Goal: Information Seeking & Learning: Find specific fact

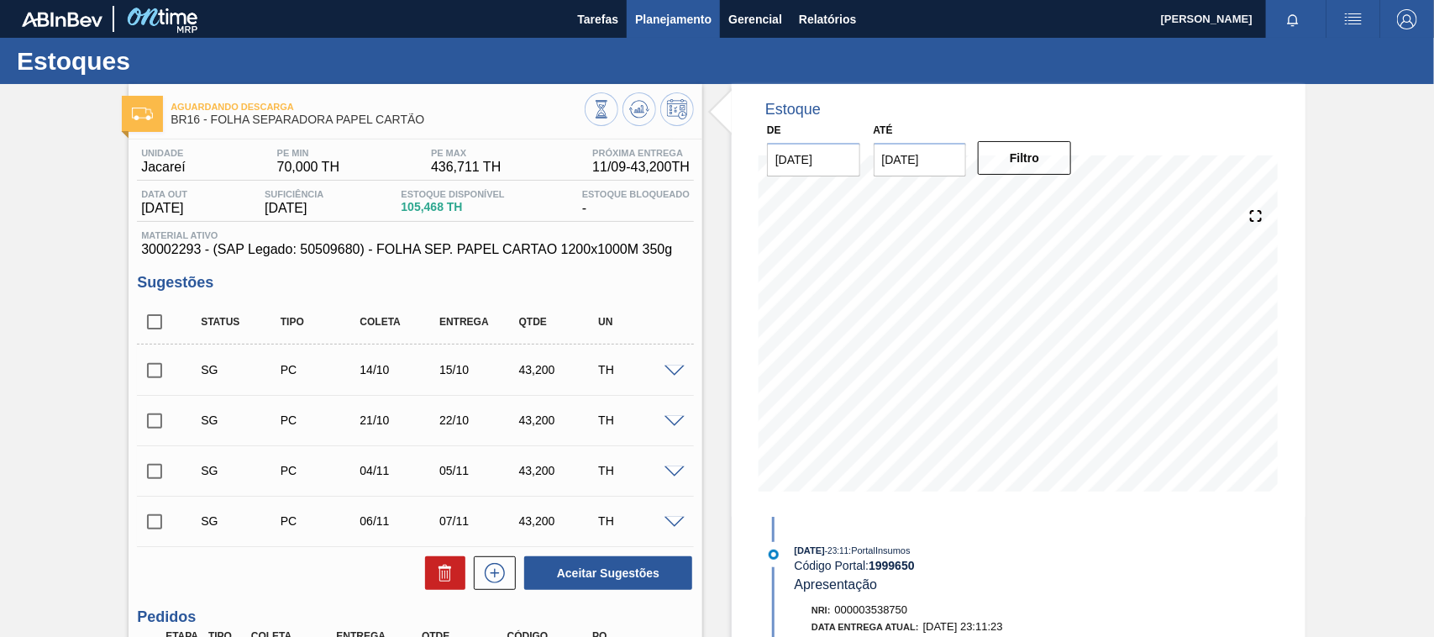
click at [653, 10] on span "Planejamento" at bounding box center [673, 19] width 76 height 20
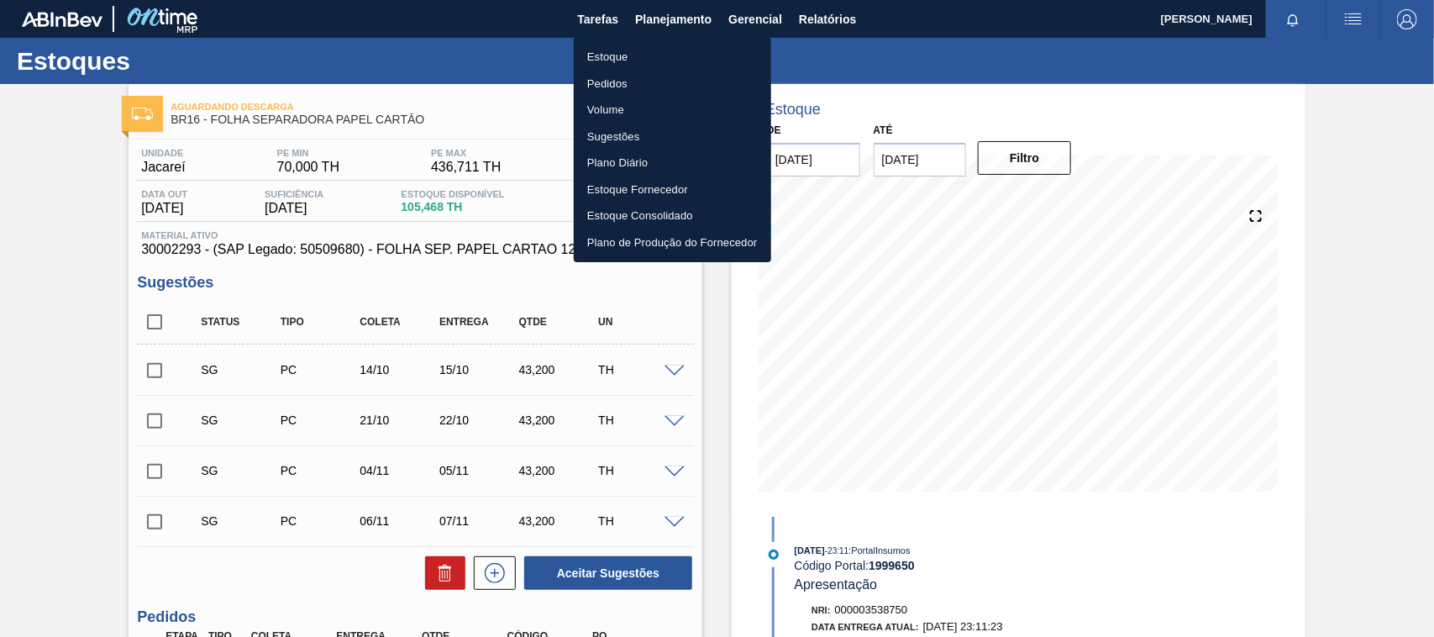
click at [627, 53] on li "Estoque" at bounding box center [672, 57] width 197 height 27
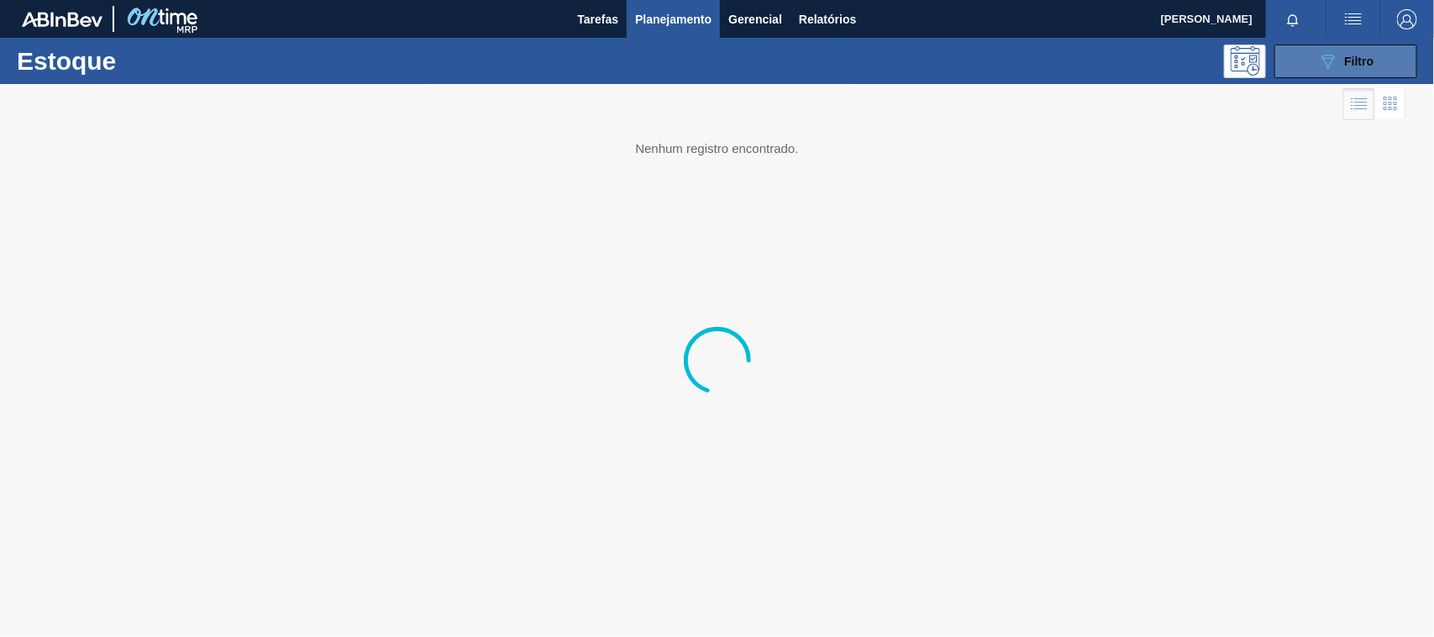
click at [1302, 67] on button "089F7B8B-B2A5-4AFE-B5C0-19BA573D28AC Filtro" at bounding box center [1345, 62] width 143 height 34
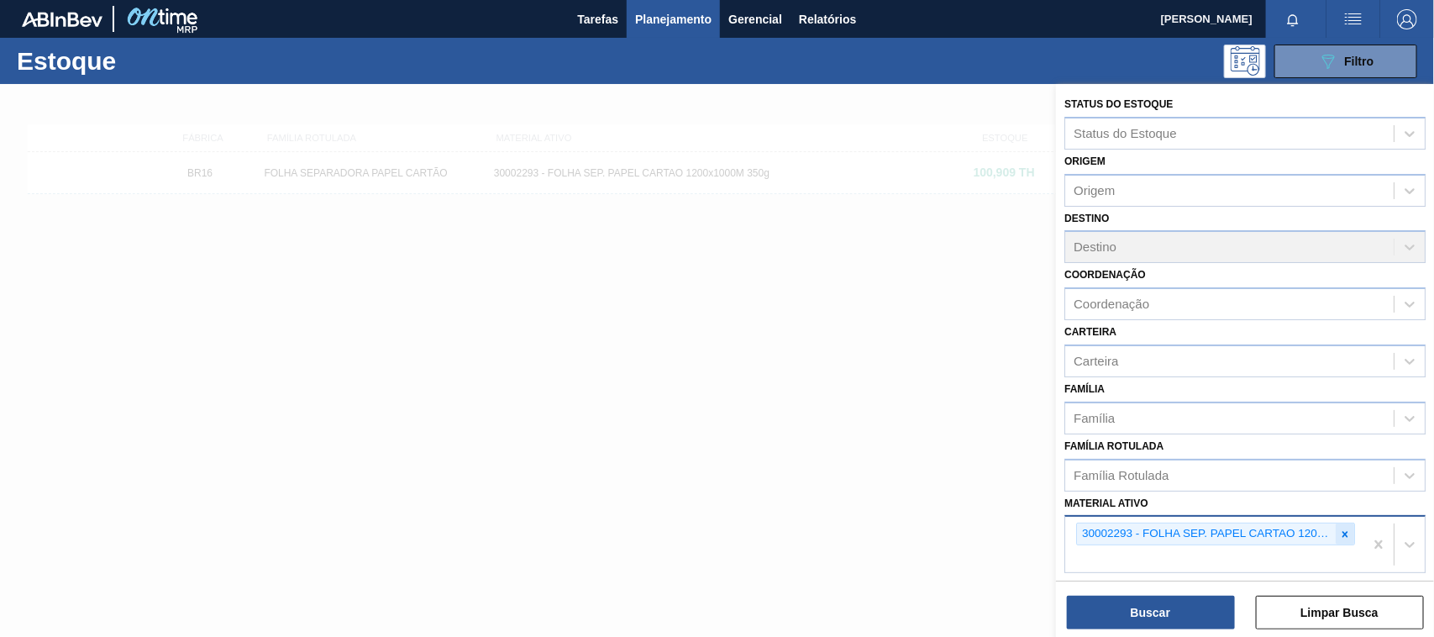
click at [1342, 531] on icon at bounding box center [1345, 534] width 6 height 6
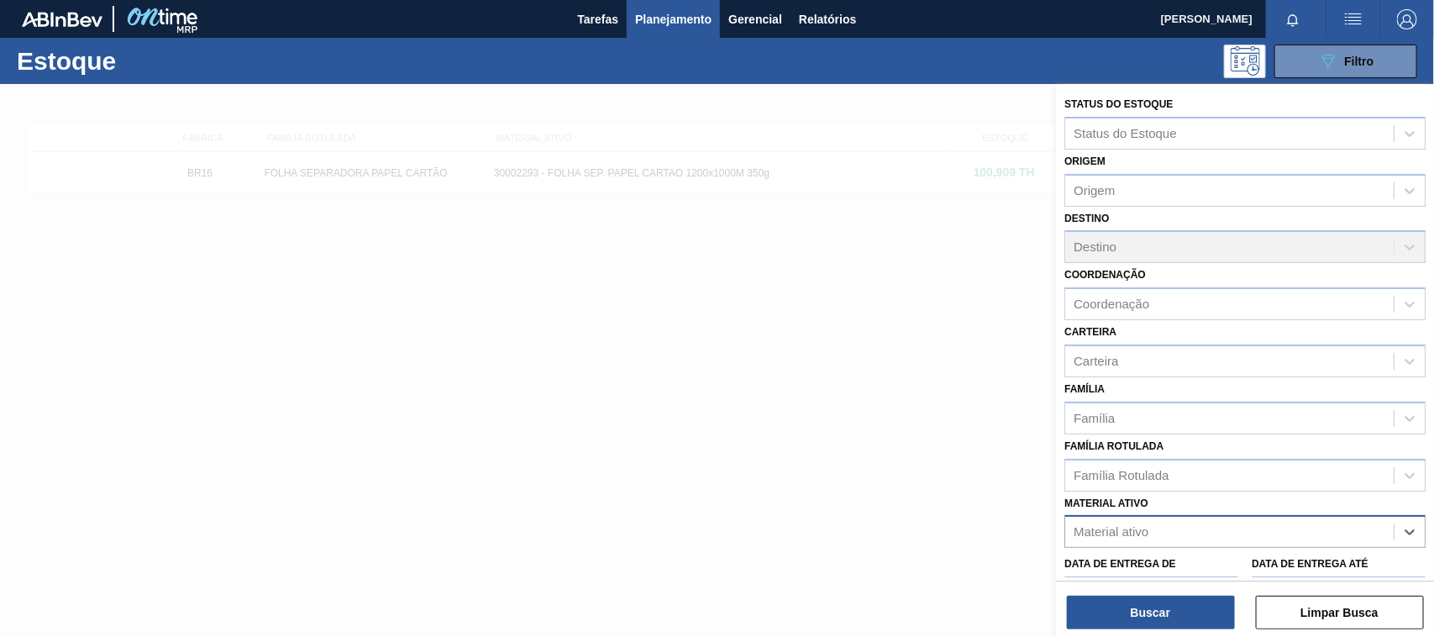
paste ativo "30003520"
type ativo "30003520"
click at [1172, 564] on div "30003520 - FILME STRETCH 500 MM 20 MICRA" at bounding box center [1244, 573] width 361 height 31
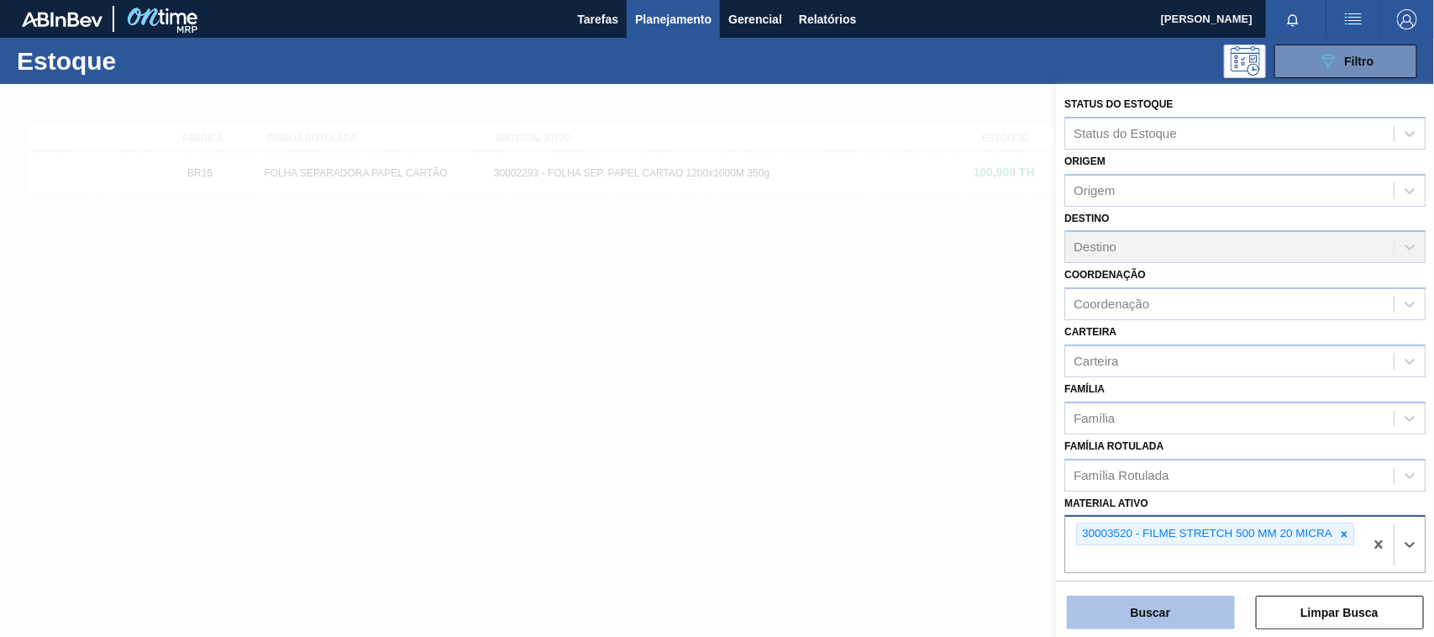
click at [1142, 620] on button "Buscar" at bounding box center [1151, 612] width 168 height 34
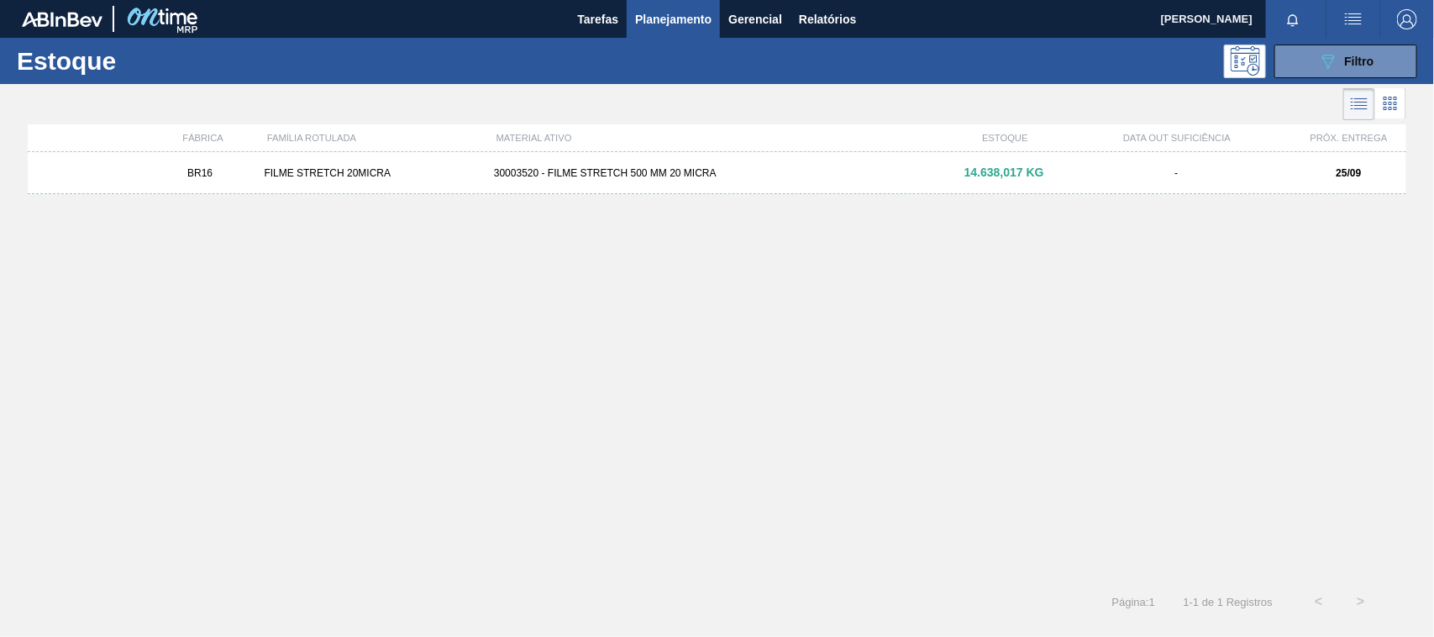
click at [653, 174] on div "30003520 - FILME STRETCH 500 MM 20 MICRA" at bounding box center [716, 173] width 459 height 12
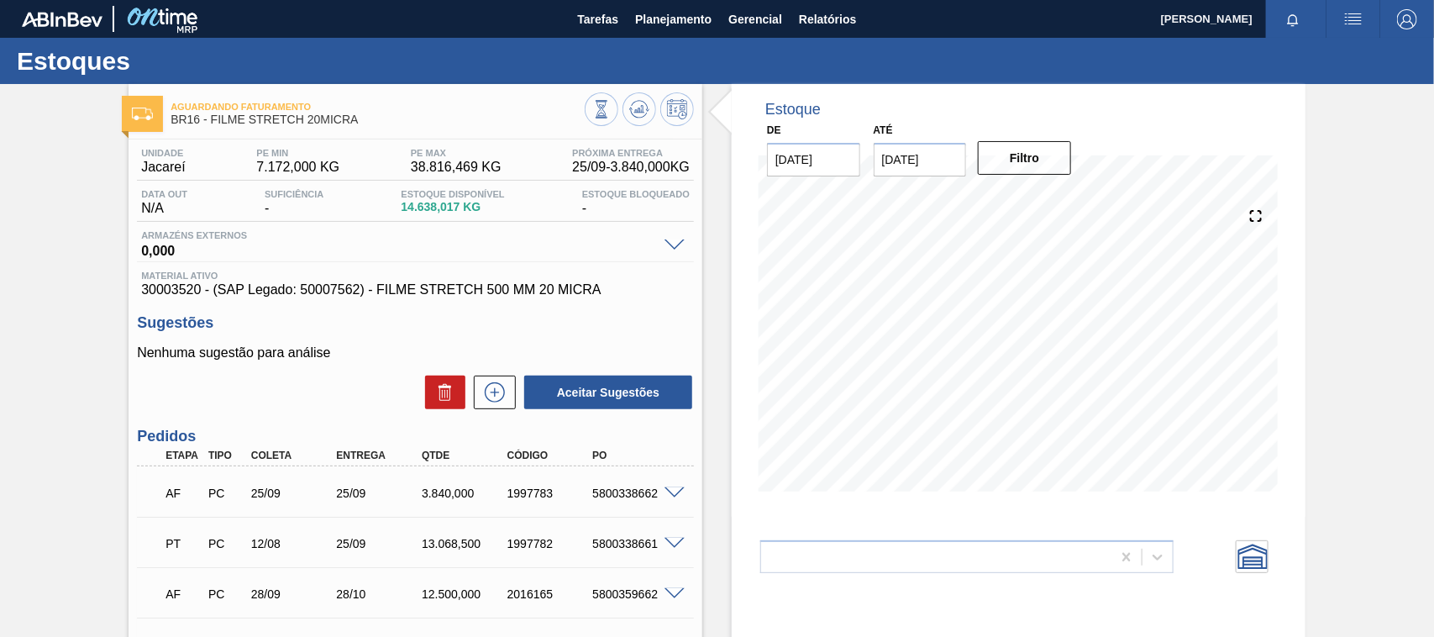
click at [674, 484] on div "AF PC 25/09 25/09 3.840,000 1997783 5800338662" at bounding box center [415, 491] width 557 height 42
click at [674, 485] on div "AF PC 25/09 25/09 3.840,000 1997783 5800338662" at bounding box center [415, 491] width 557 height 42
click at [670, 493] on span at bounding box center [674, 493] width 20 height 13
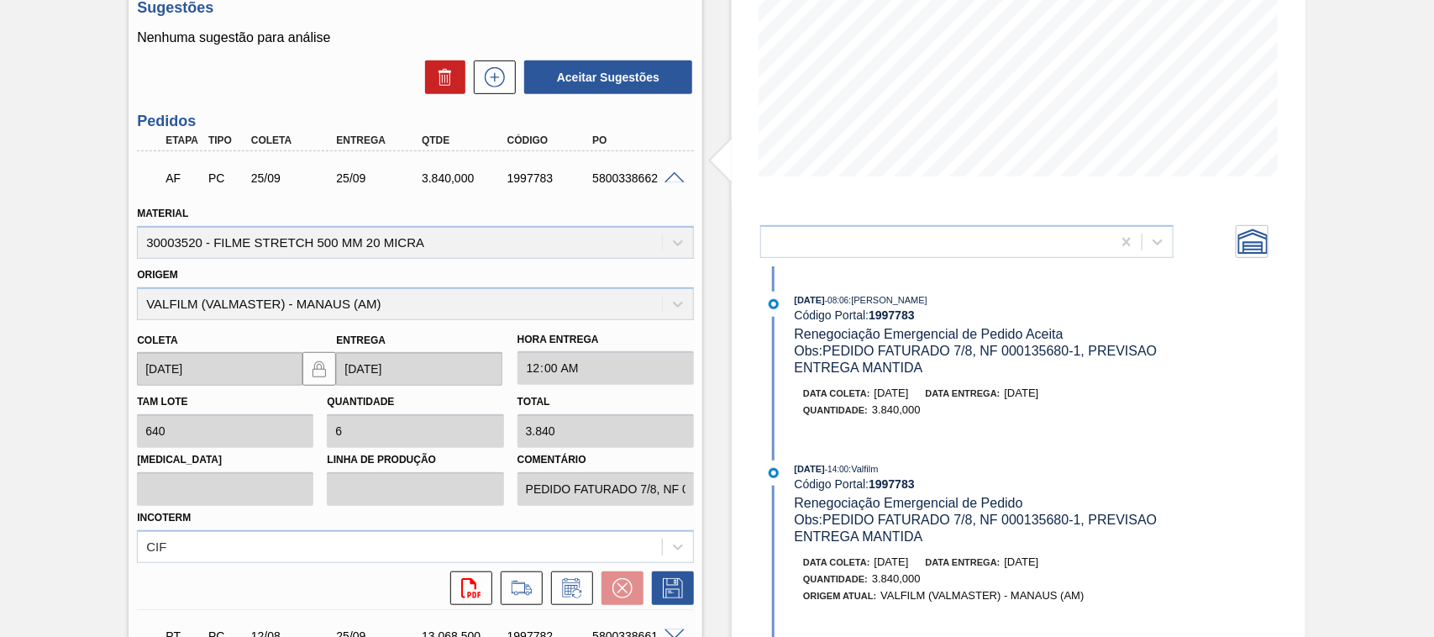
scroll to position [420, 0]
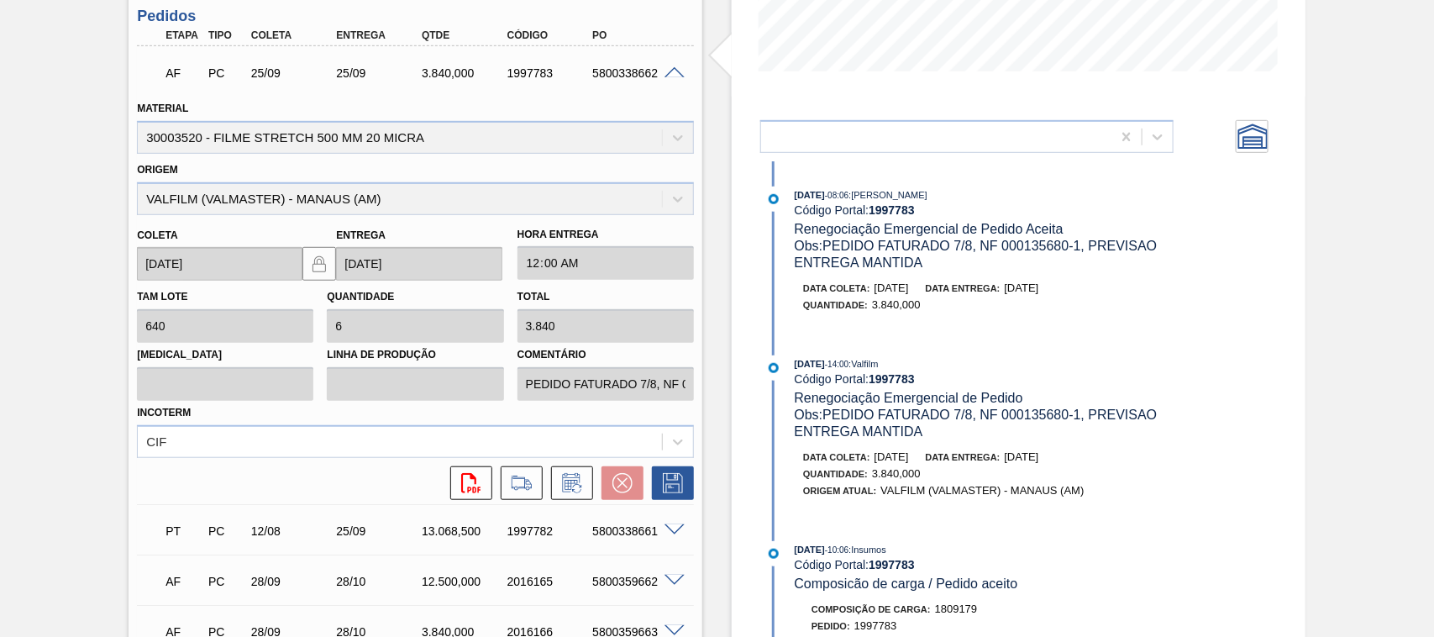
click at [673, 527] on span at bounding box center [674, 530] width 20 height 13
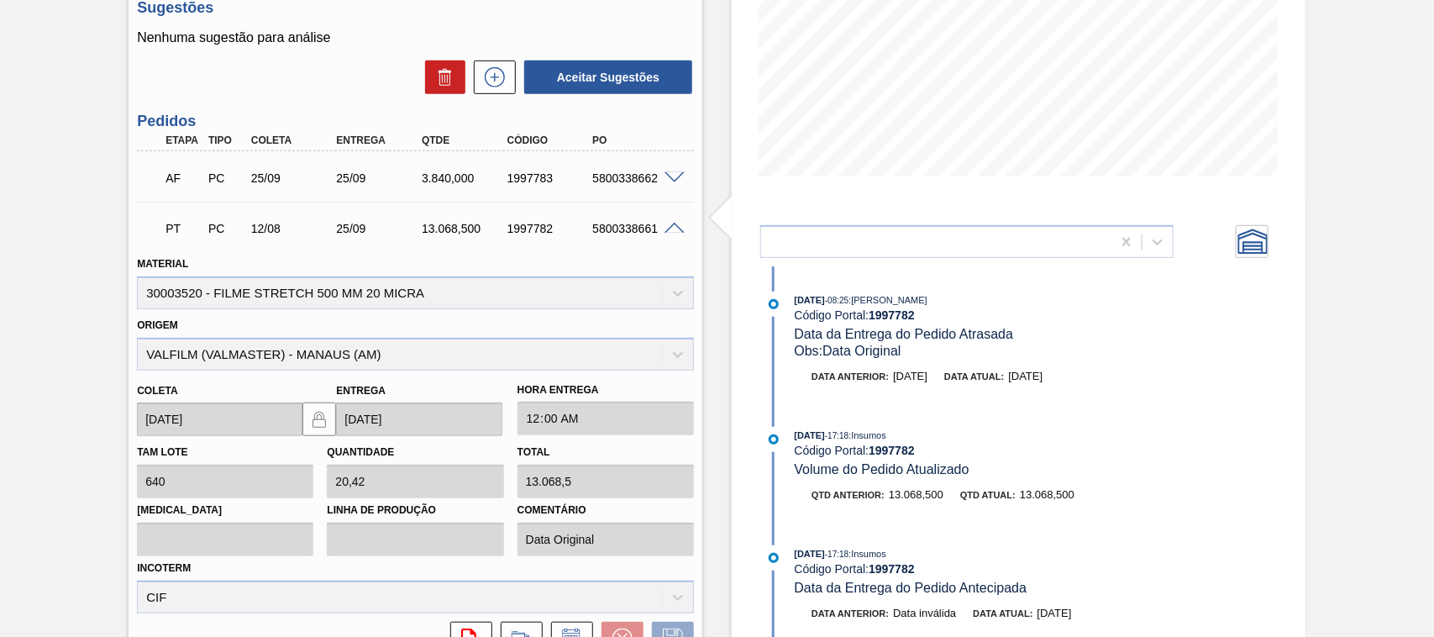
scroll to position [0, 0]
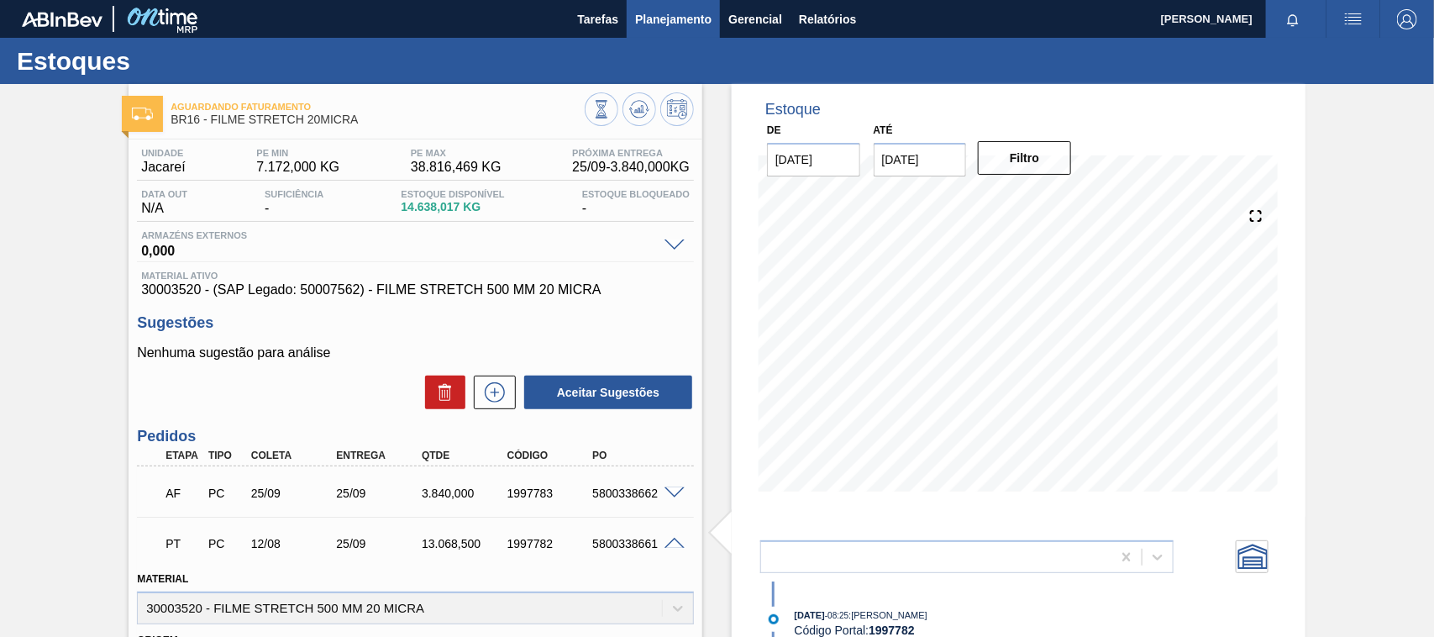
click at [685, 13] on span "Planejamento" at bounding box center [673, 19] width 76 height 20
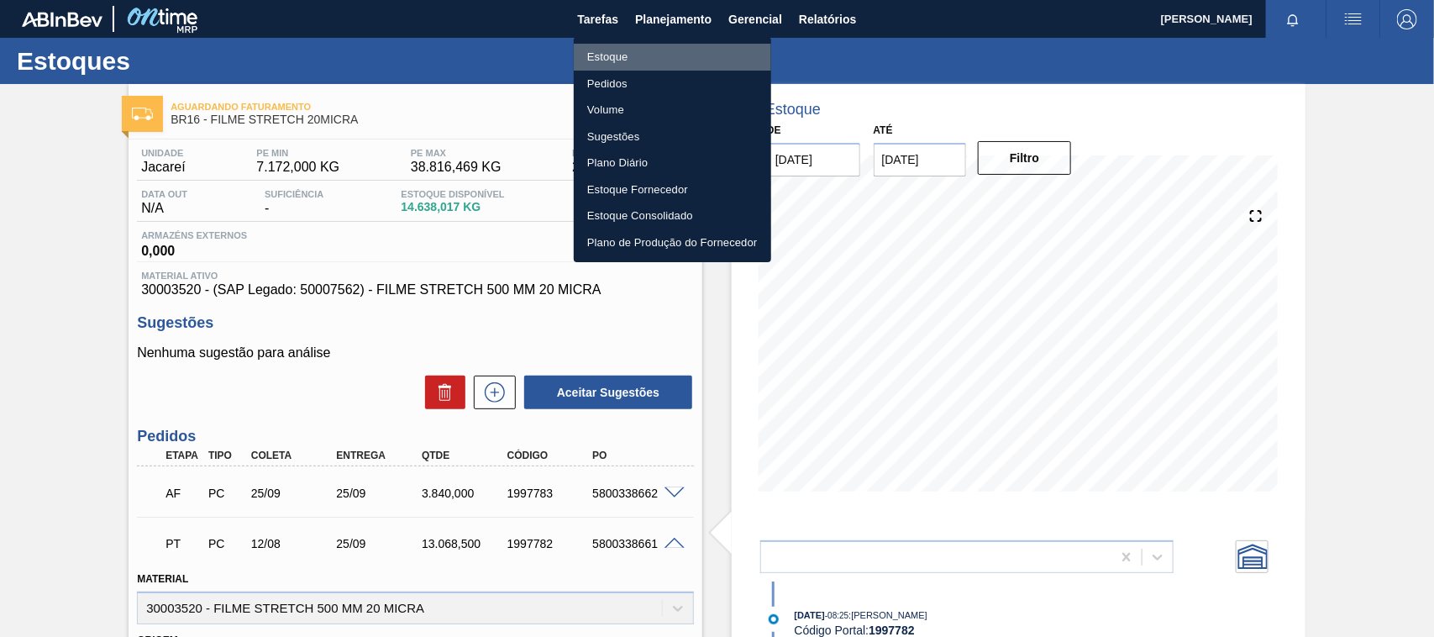
click at [618, 56] on li "Estoque" at bounding box center [672, 57] width 197 height 27
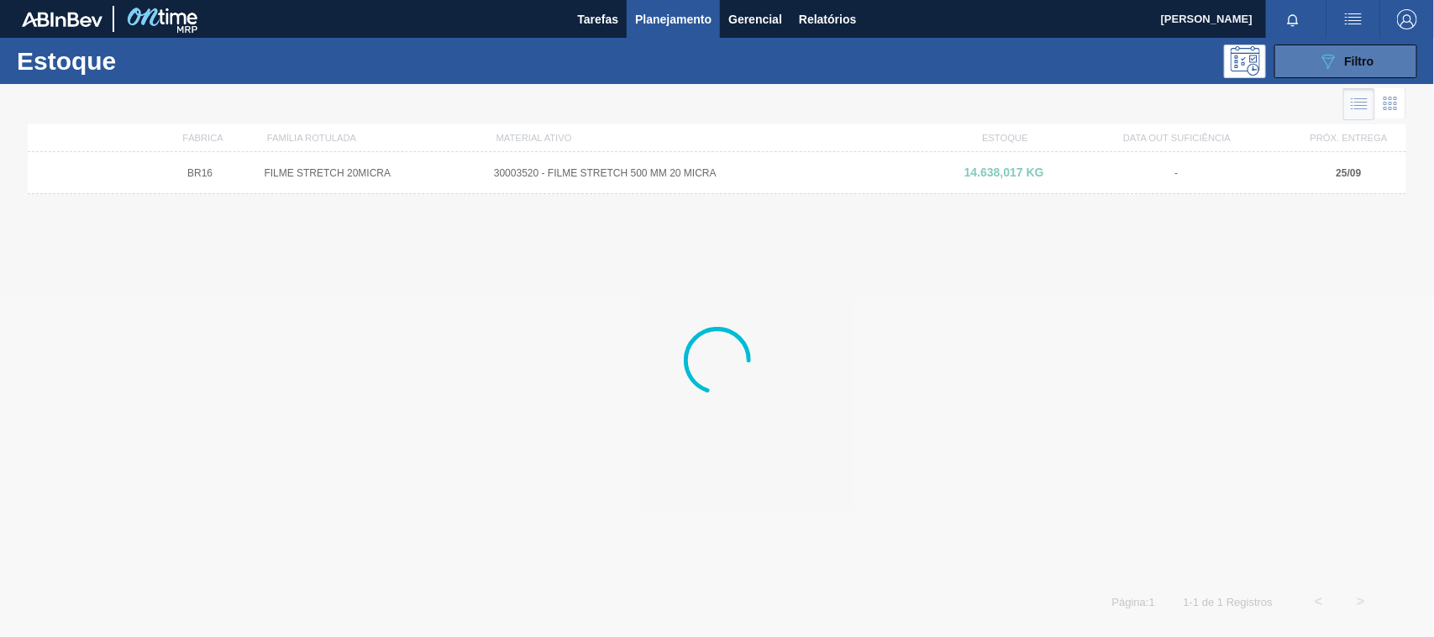
click at [1310, 69] on button "089F7B8B-B2A5-4AFE-B5C0-19BA573D28AC Filtro" at bounding box center [1345, 62] width 143 height 34
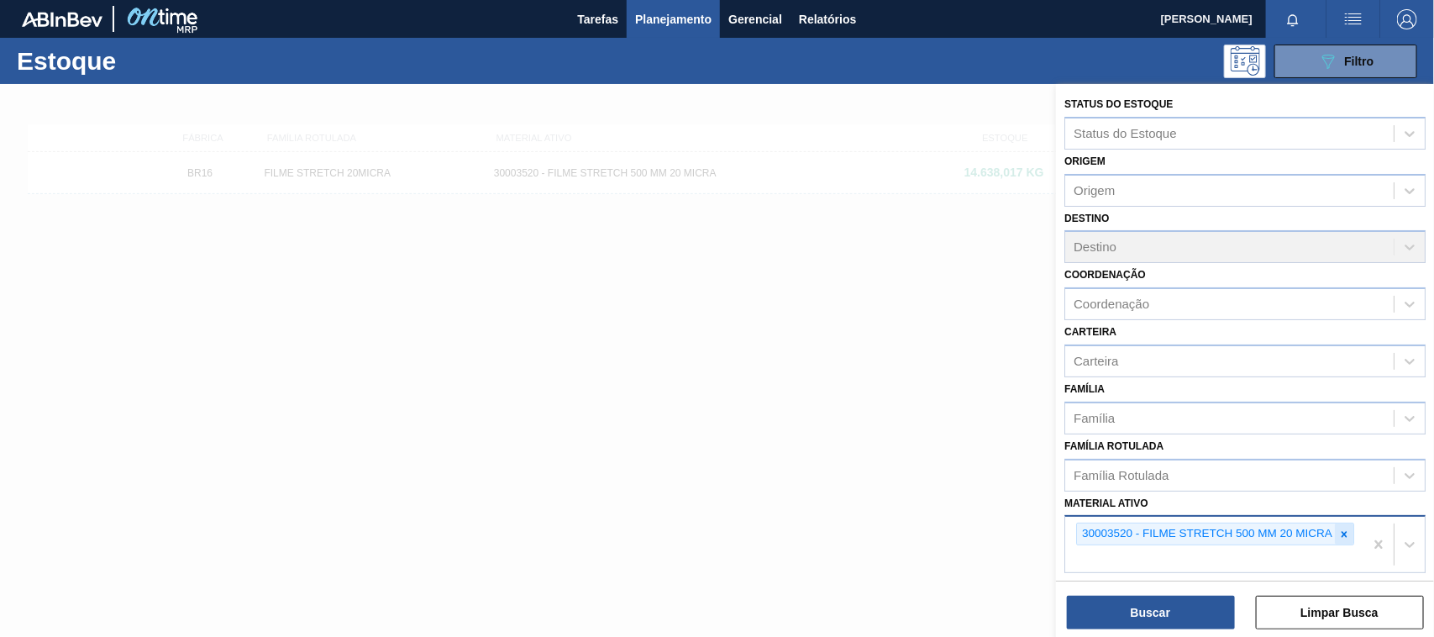
click at [1350, 540] on div at bounding box center [1344, 533] width 18 height 21
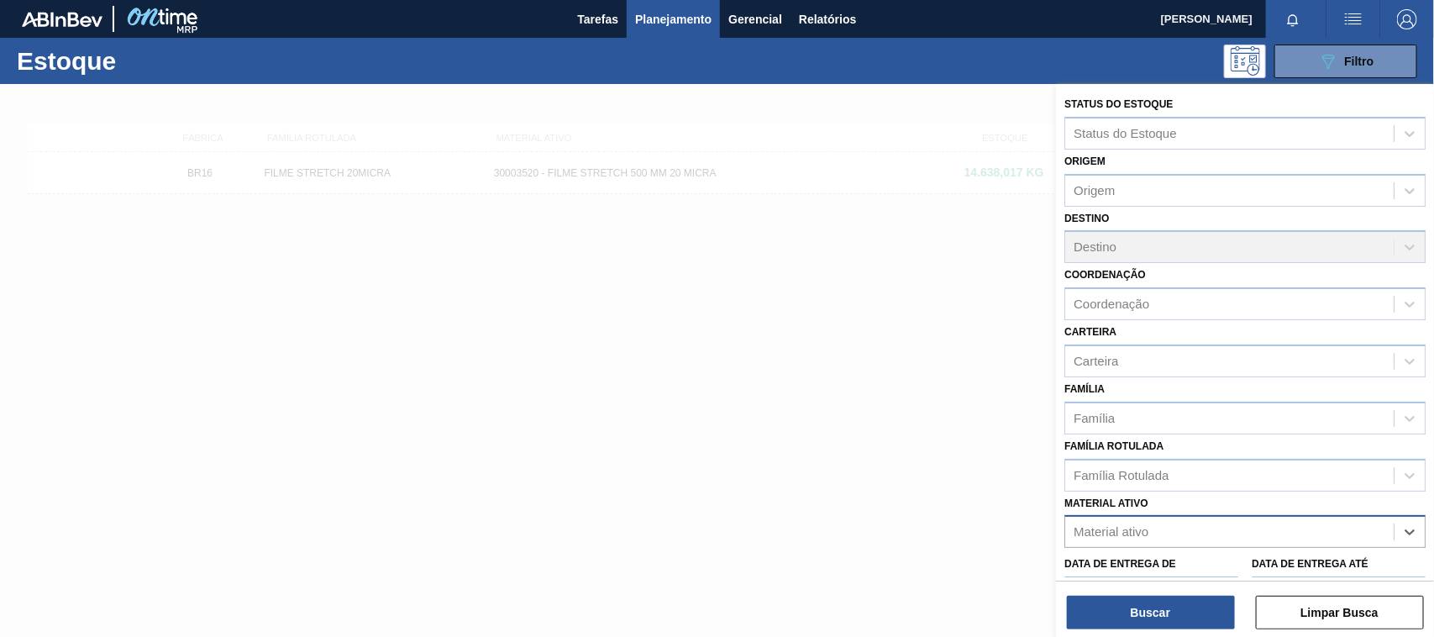
paste ativo "30003623"
type ativo "30003623"
click at [1206, 567] on div "30003623 - FILME STRETCH;500 MM;23 MICRA;;HISTRETCH" at bounding box center [1244, 573] width 361 height 31
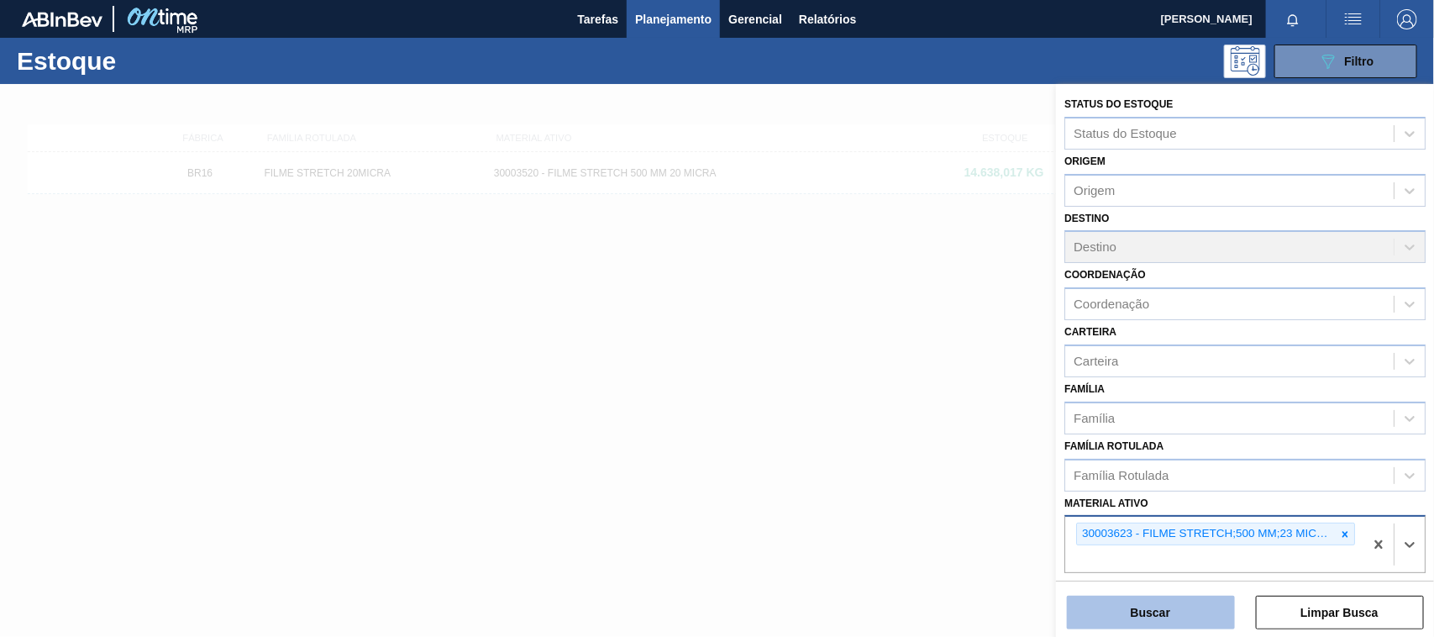
click at [1190, 606] on button "Buscar" at bounding box center [1151, 612] width 168 height 34
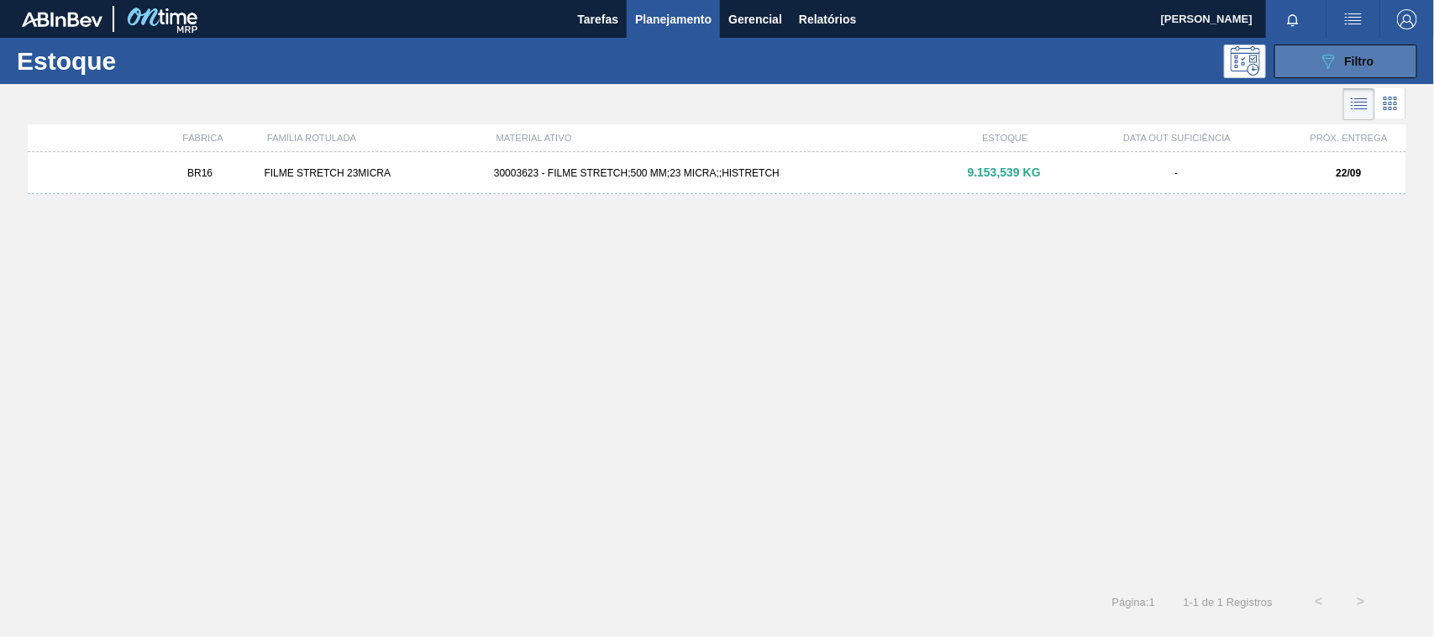
click at [1334, 60] on icon "089F7B8B-B2A5-4AFE-B5C0-19BA573D28AC" at bounding box center [1328, 61] width 20 height 20
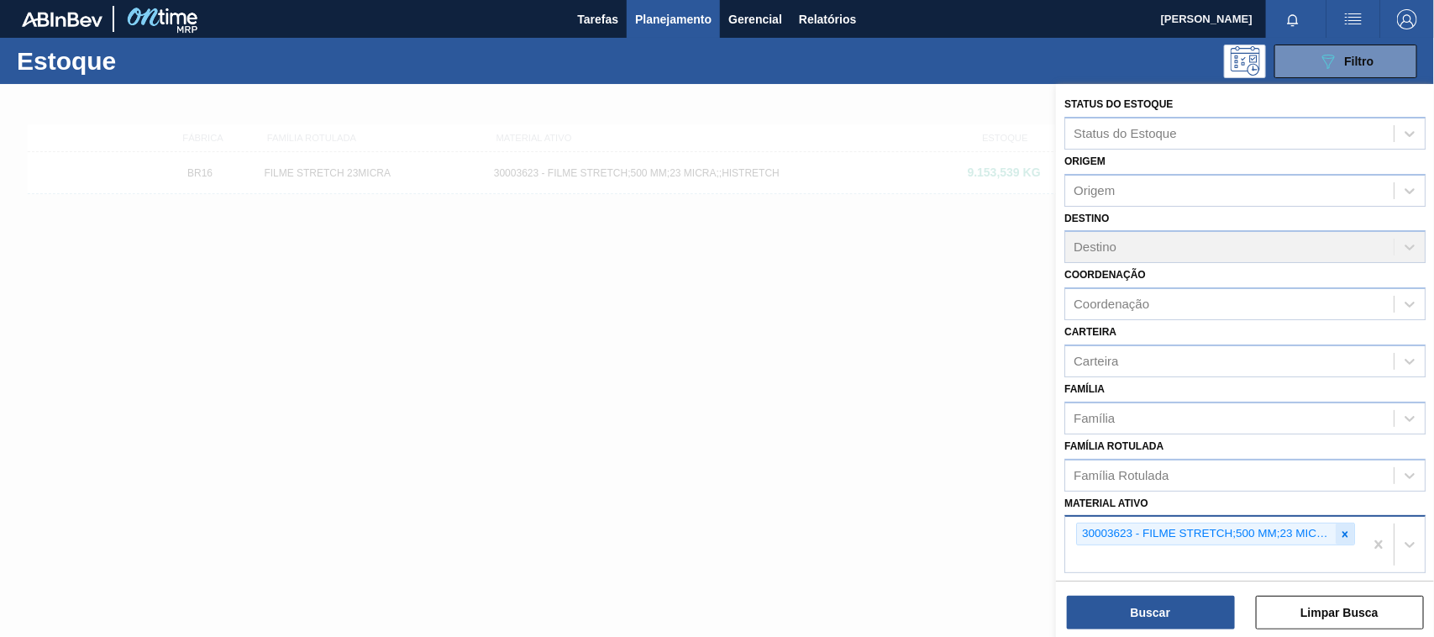
click at [1341, 533] on icon at bounding box center [1345, 534] width 12 height 12
paste ativo "30007850"
type ativo "30007850"
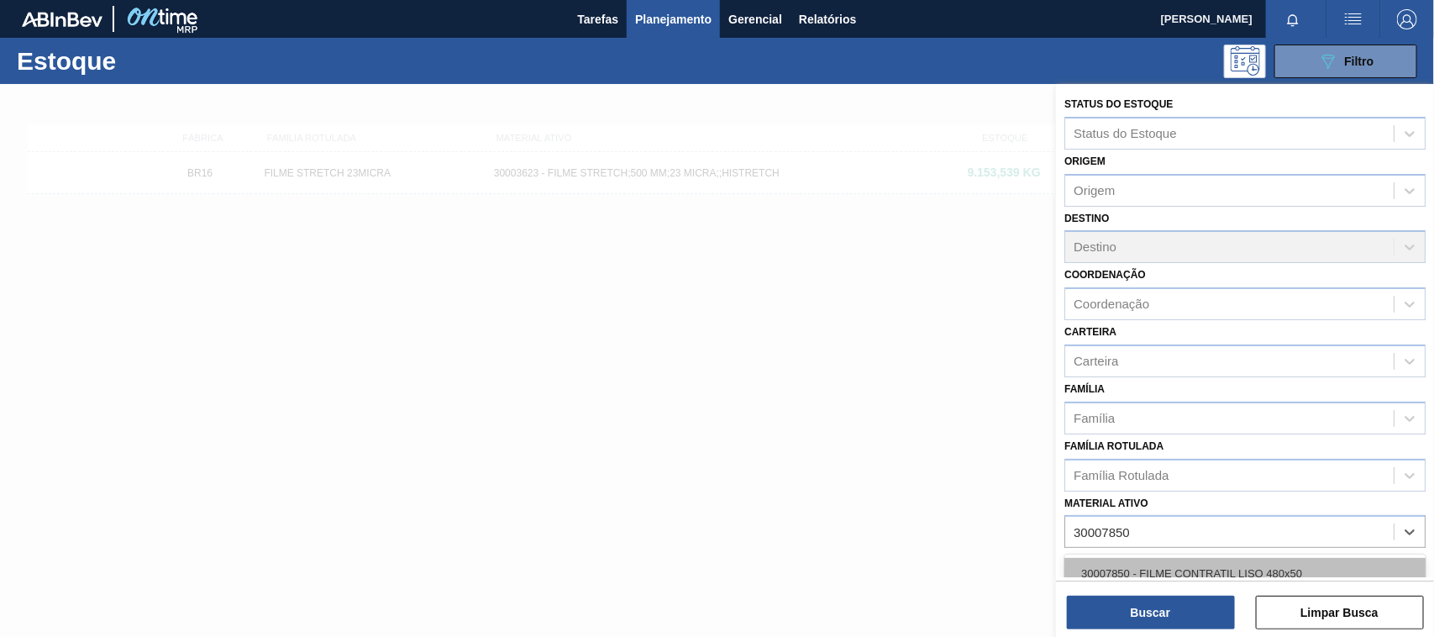
click at [1243, 559] on div "30007850 - FILME CONTRATIL LISO 480x50" at bounding box center [1244, 573] width 361 height 31
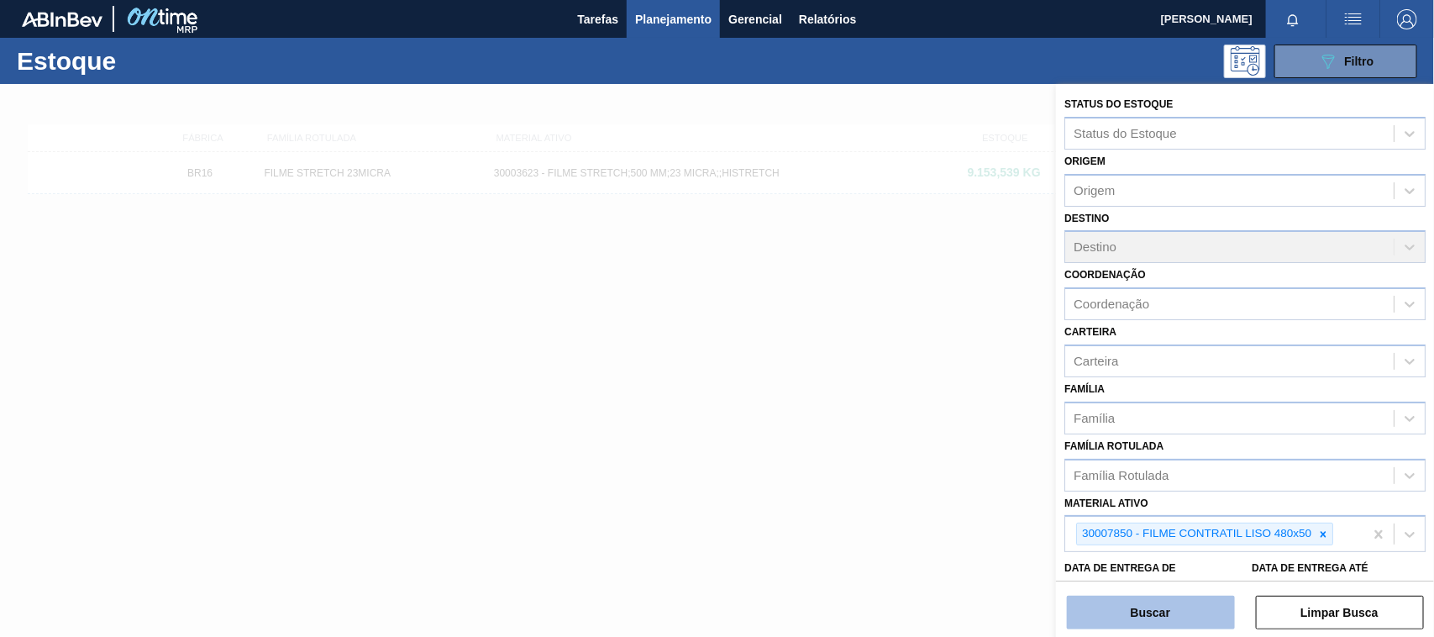
click at [1188, 602] on button "Buscar" at bounding box center [1151, 612] width 168 height 34
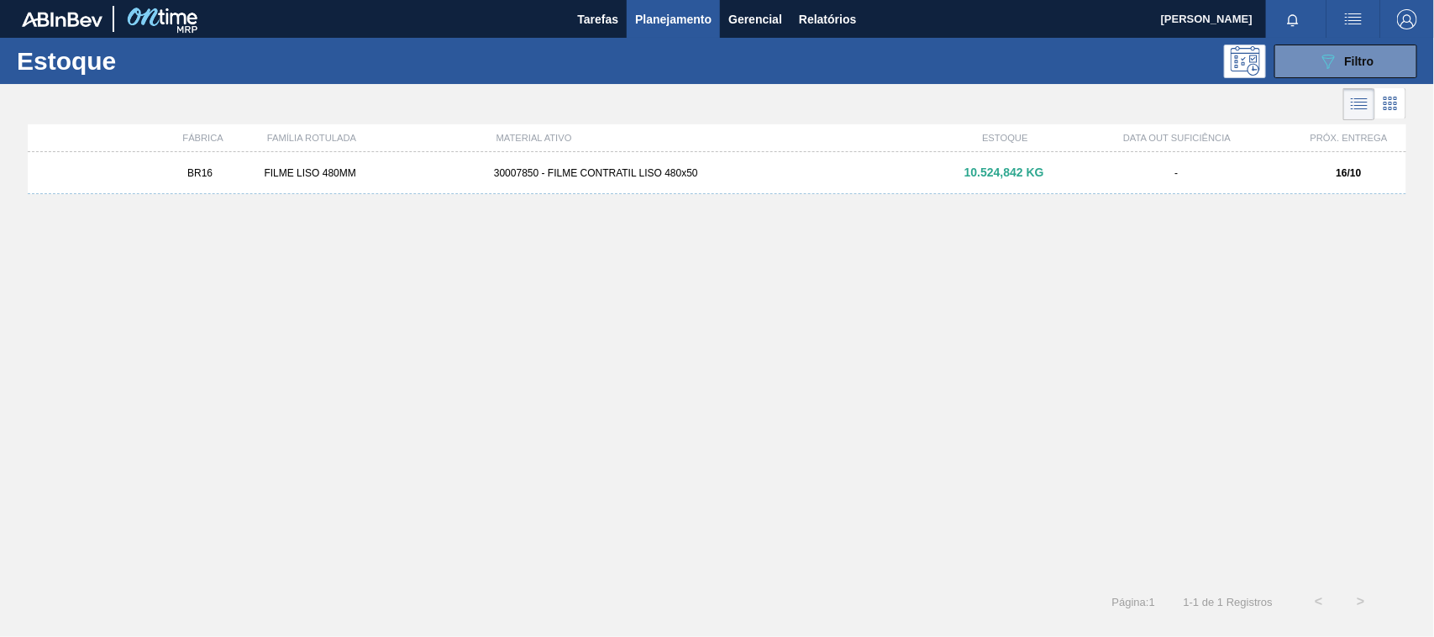
click at [739, 168] on div "30007850 - FILME CONTRATIL LISO 480x50" at bounding box center [716, 173] width 459 height 12
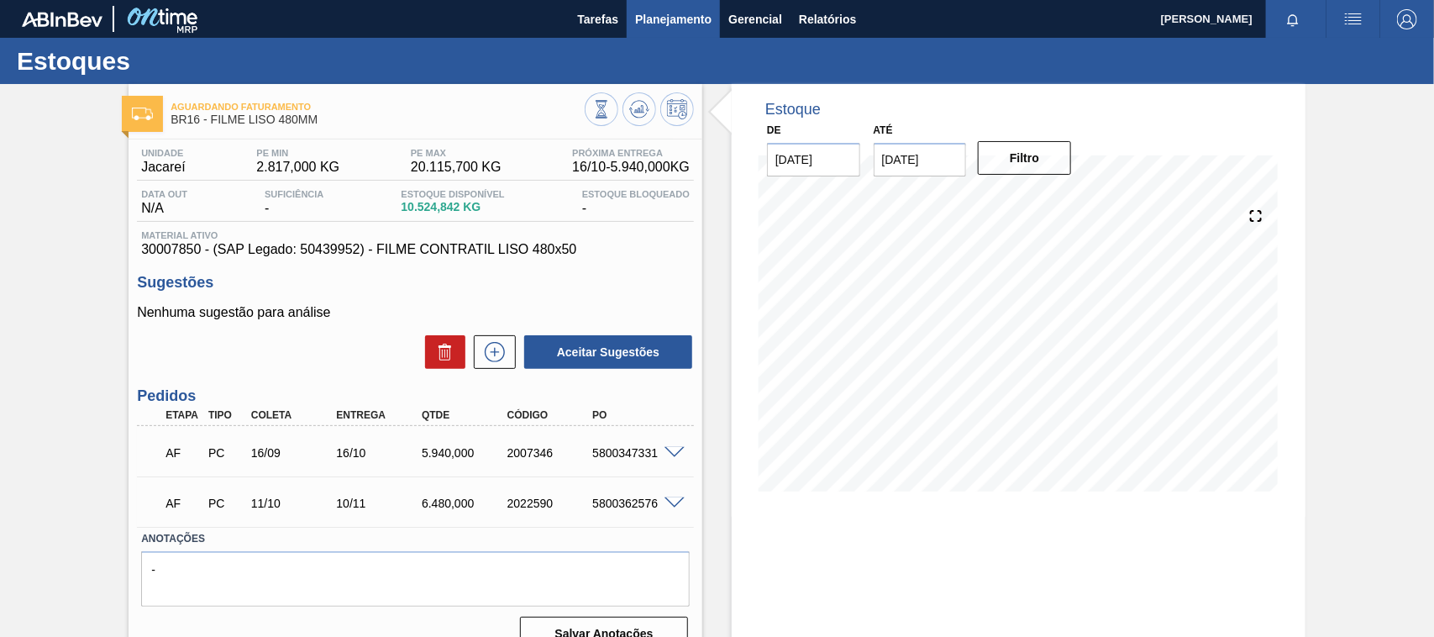
click at [644, 29] on button "Planejamento" at bounding box center [673, 19] width 93 height 38
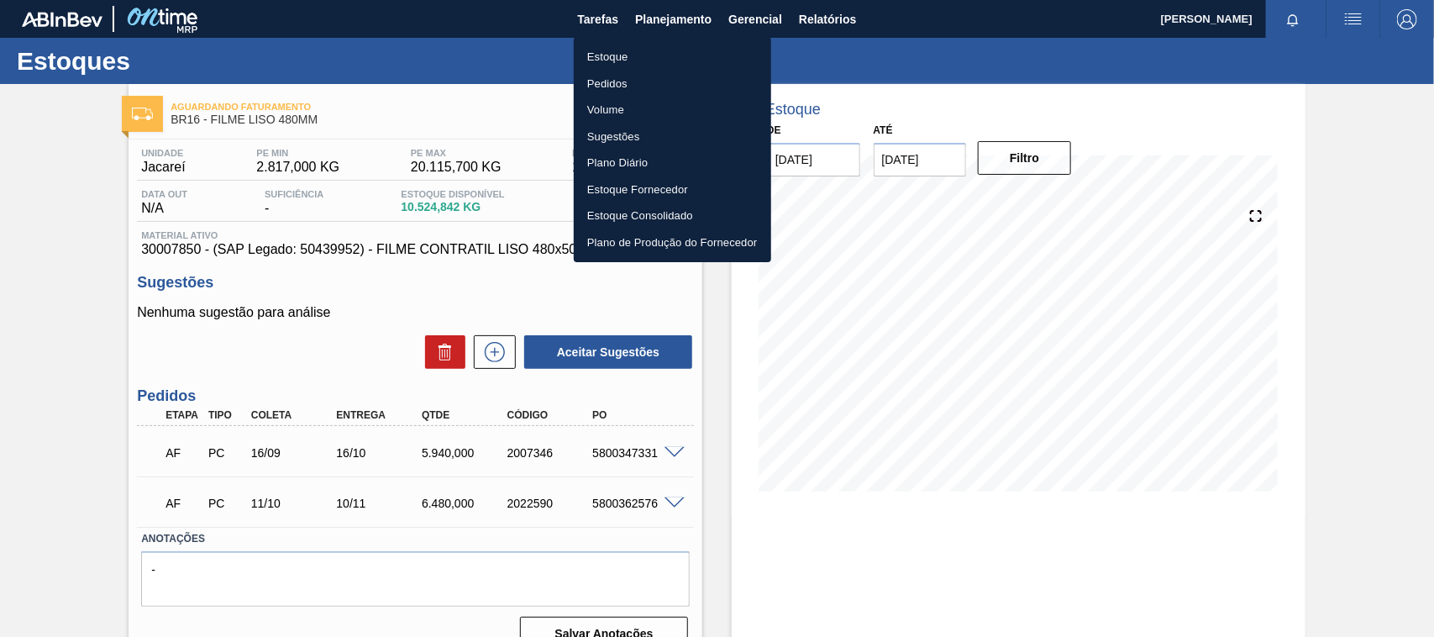
click at [620, 51] on li "Estoque" at bounding box center [672, 57] width 197 height 27
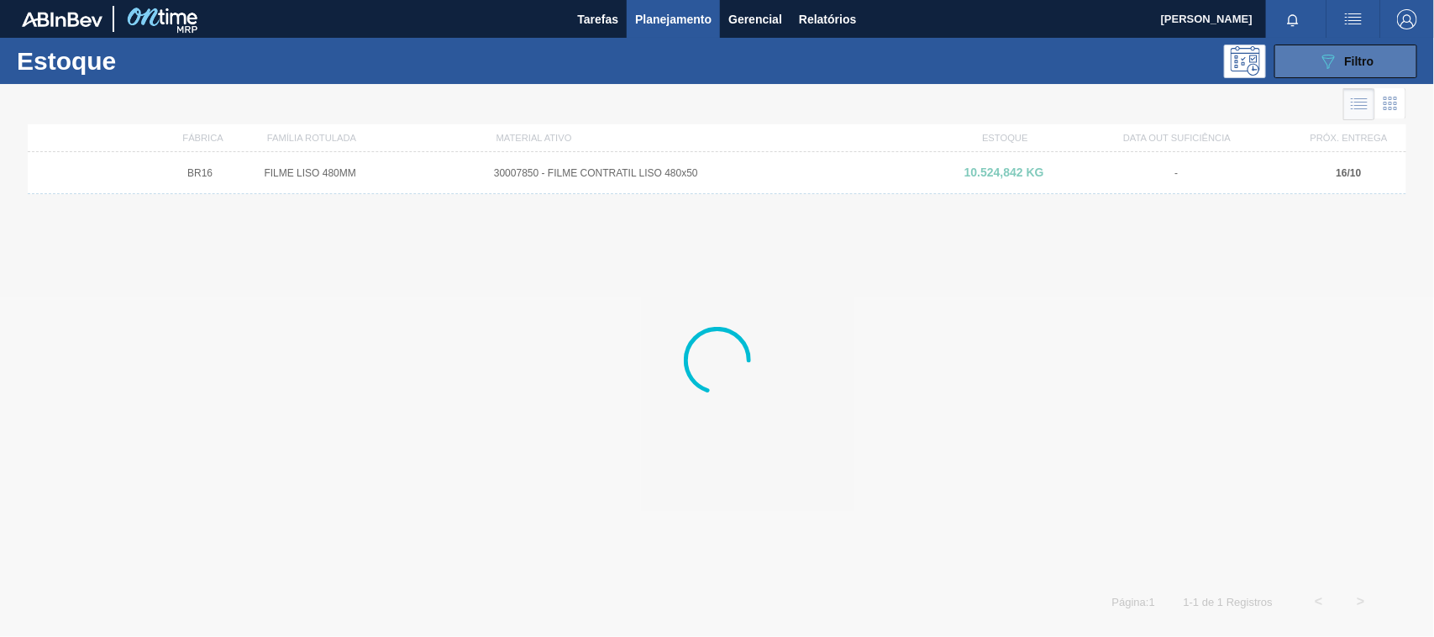
click at [1338, 65] on div "089F7B8B-B2A5-4AFE-B5C0-19BA573D28AC Filtro" at bounding box center [1346, 61] width 56 height 20
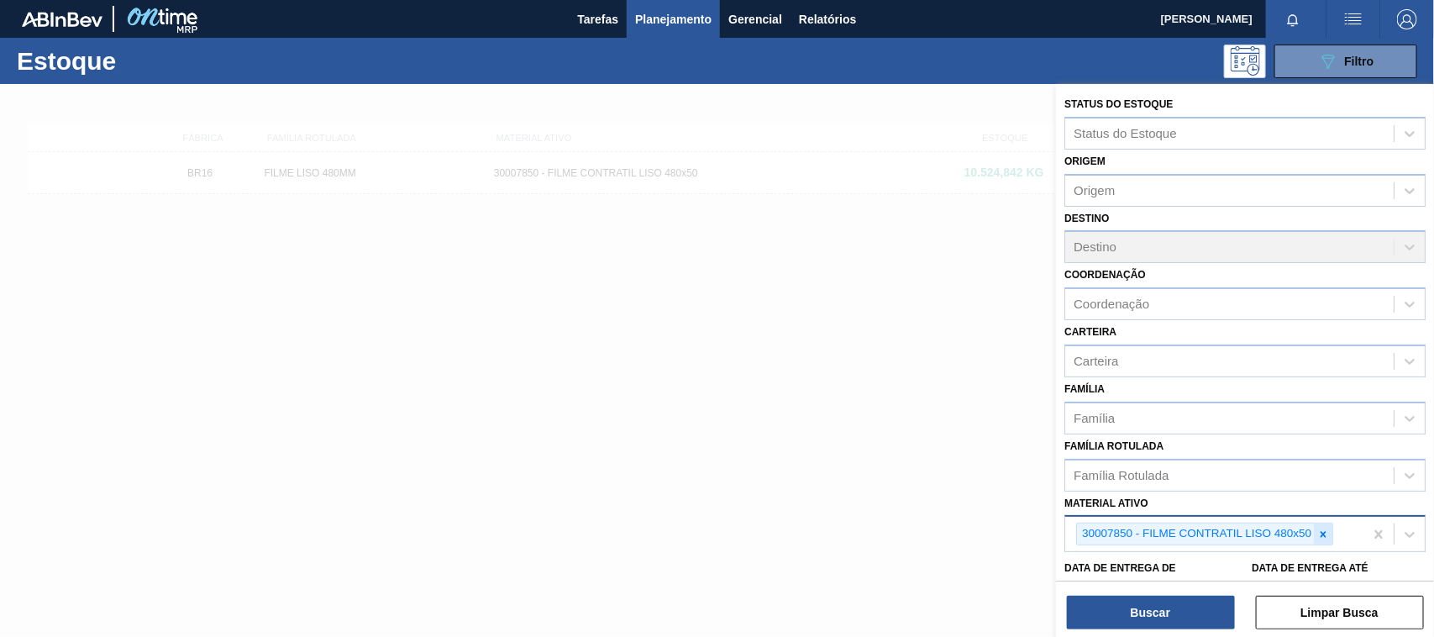
click at [1319, 535] on icon at bounding box center [1323, 534] width 12 height 12
paste ativo "30003535"
type ativo "30003535"
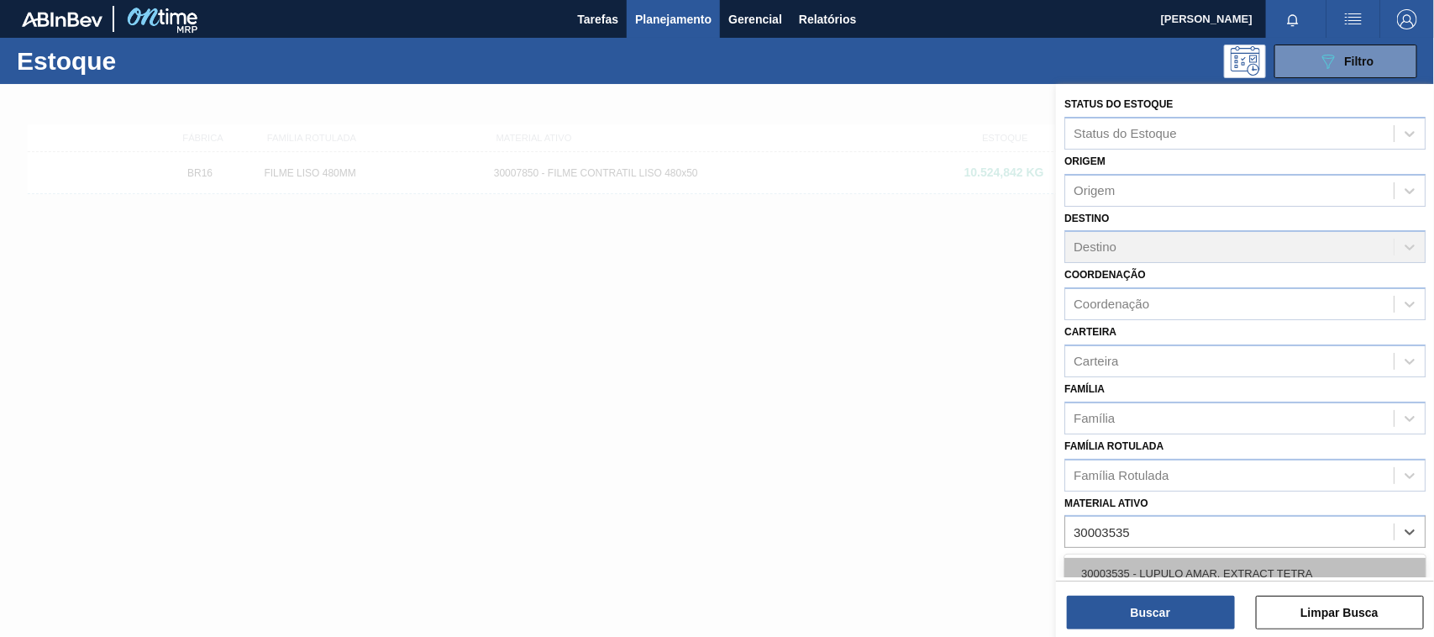
click at [1190, 564] on div "30003535 - LUPULO AMAR. EXTRACT TETRA" at bounding box center [1244, 573] width 361 height 31
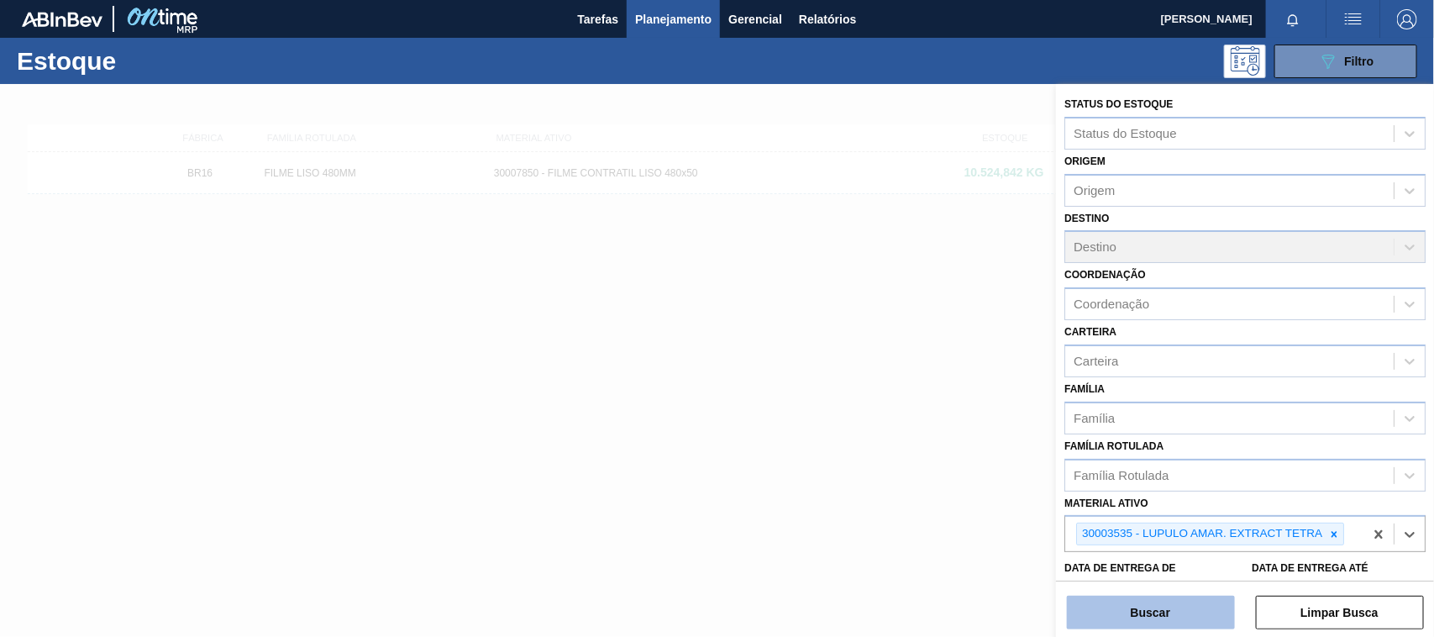
click at [1181, 601] on button "Buscar" at bounding box center [1151, 612] width 168 height 34
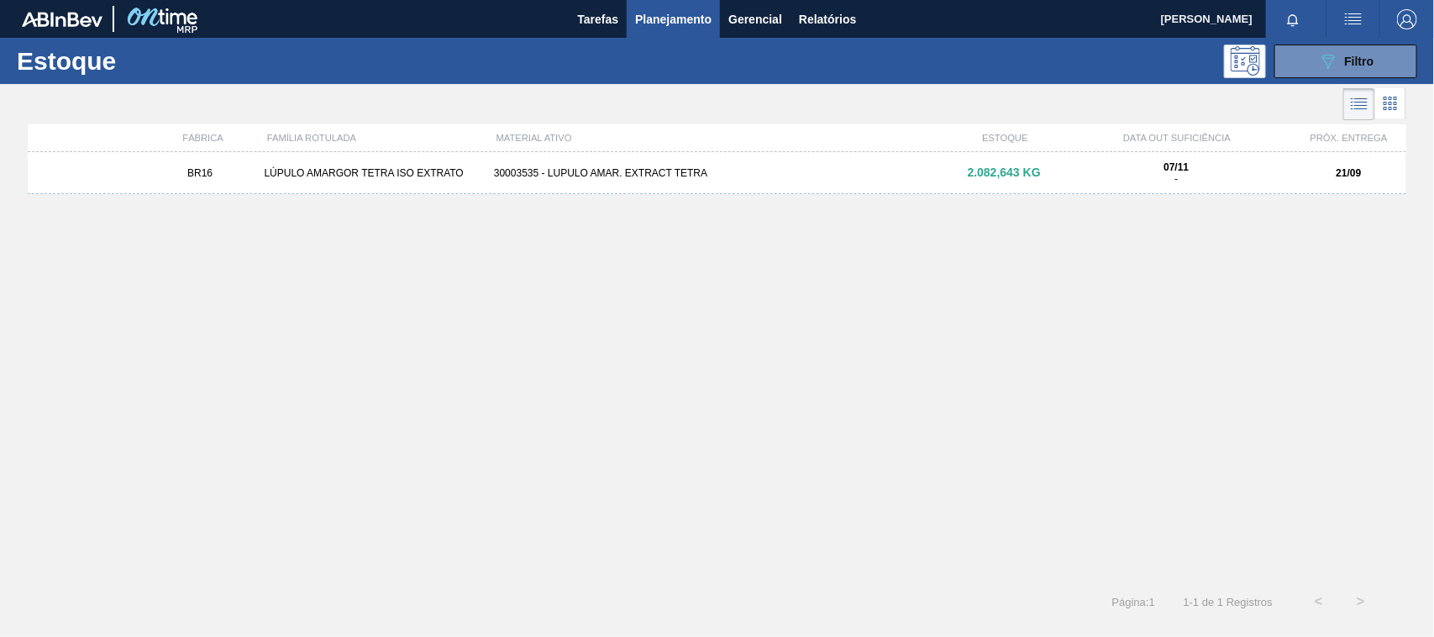
click at [454, 170] on div "LÚPULO AMARGOR TETRA ISO EXTRATO" at bounding box center [371, 173] width 229 height 12
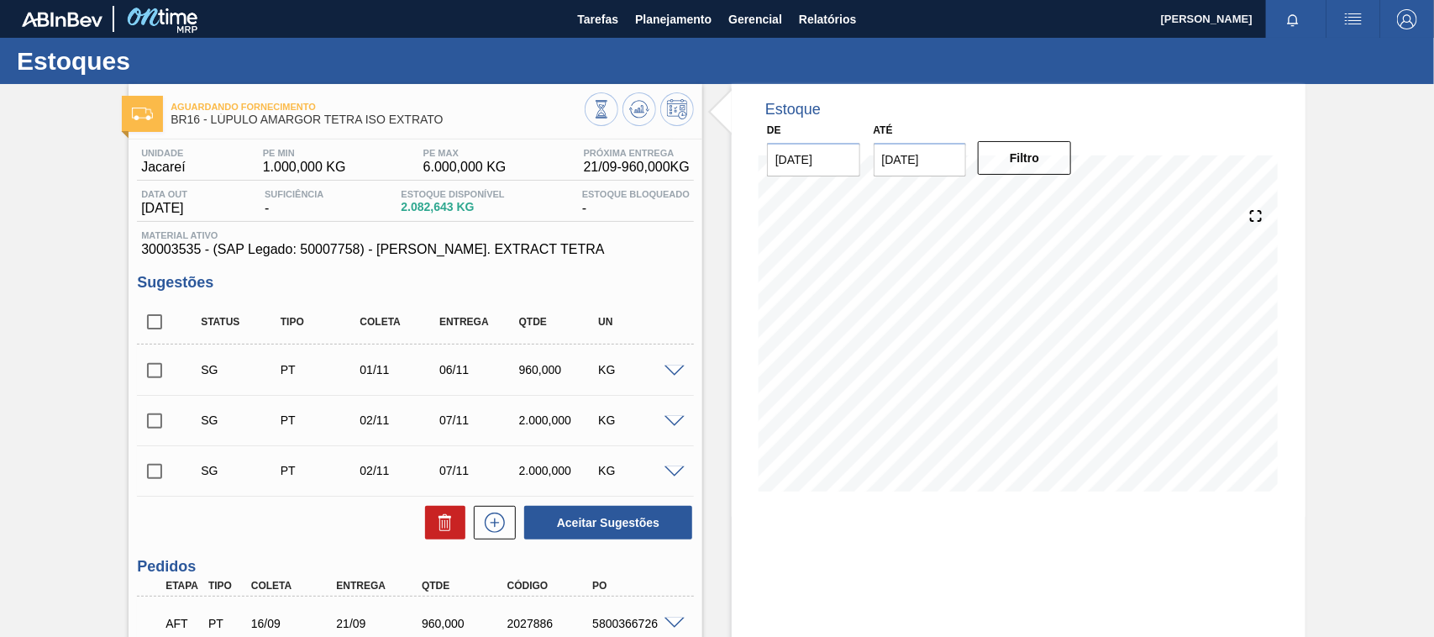
scroll to position [105, 0]
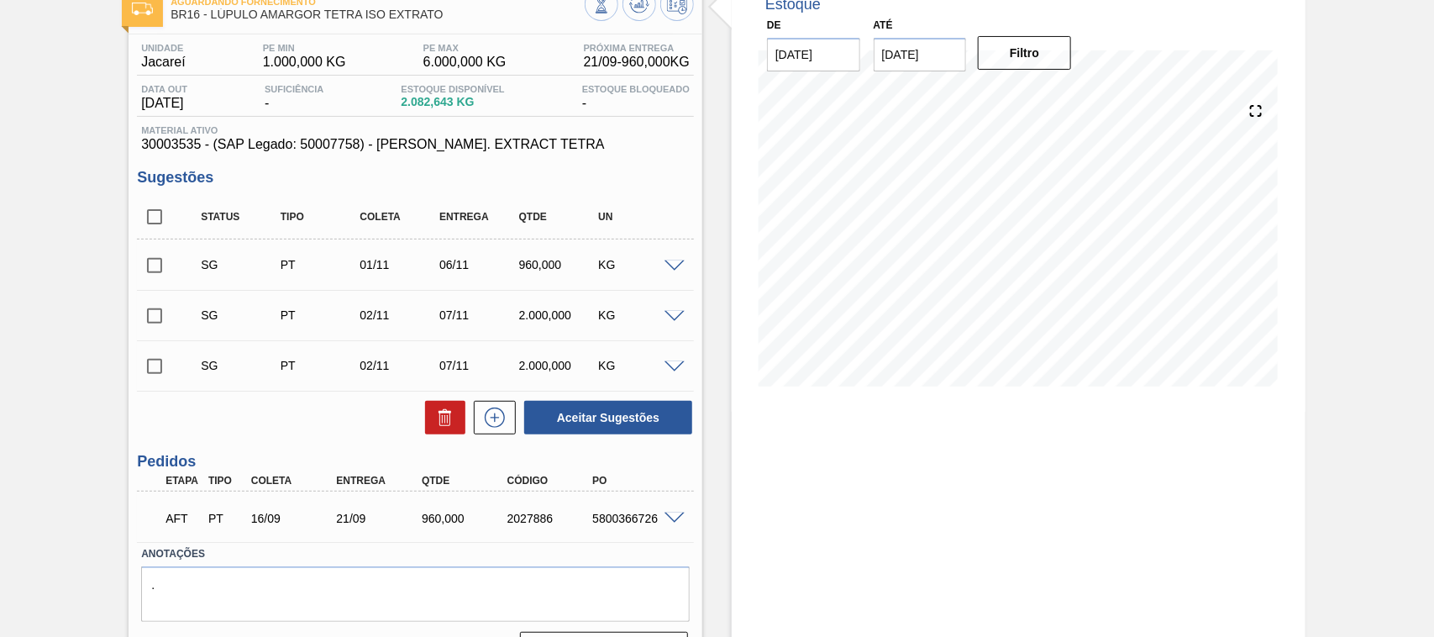
click at [661, 518] on div at bounding box center [677, 517] width 34 height 13
click at [680, 522] on span at bounding box center [674, 518] width 20 height 13
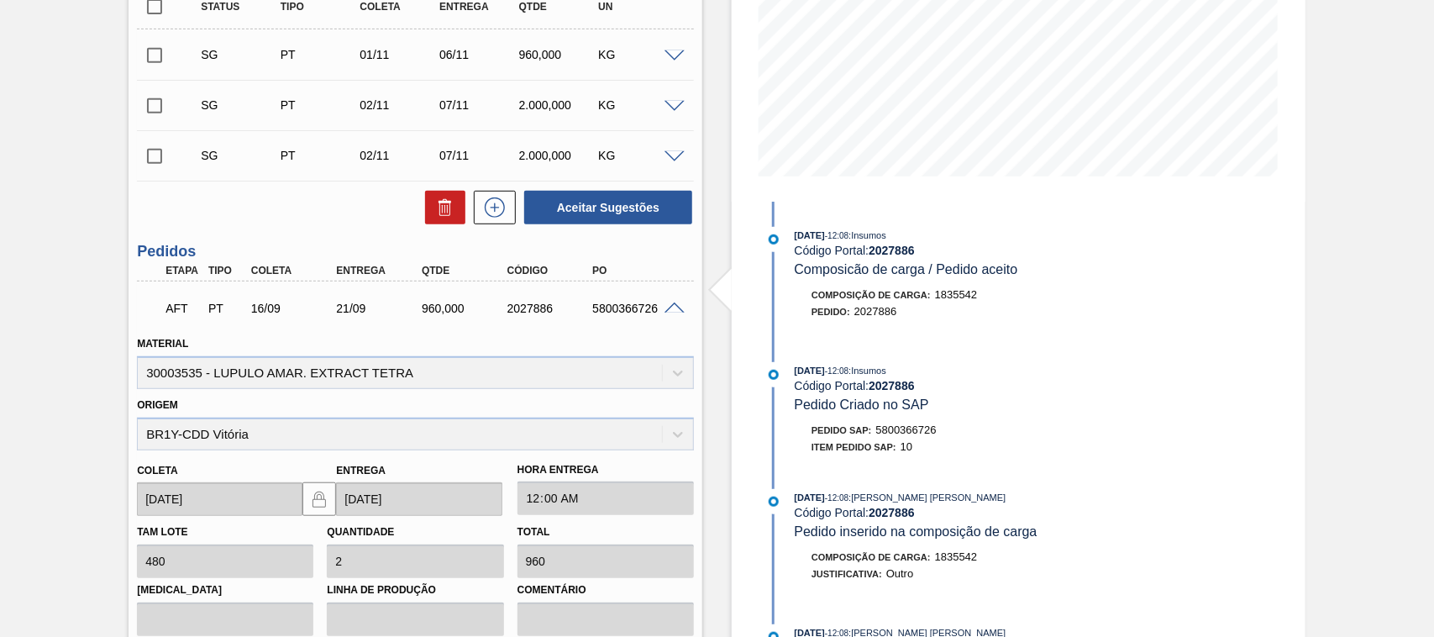
scroll to position [0, 0]
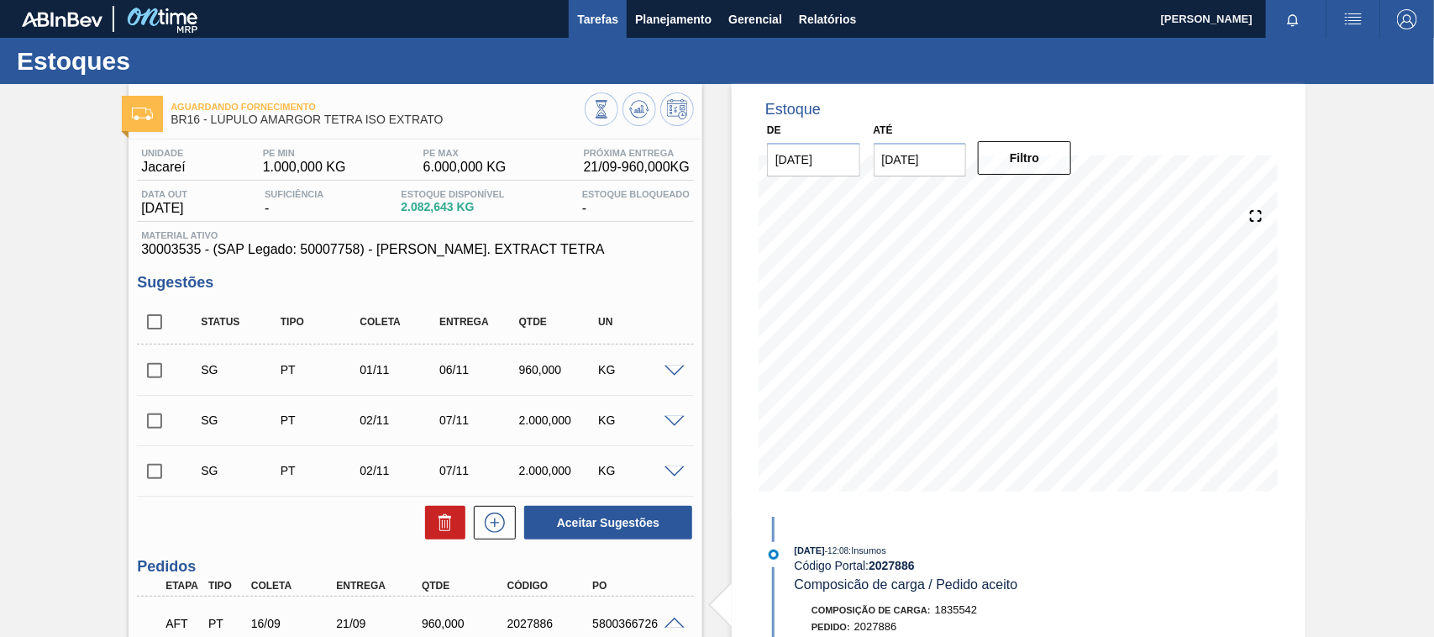
click at [623, 31] on button "Tarefas" at bounding box center [598, 19] width 58 height 38
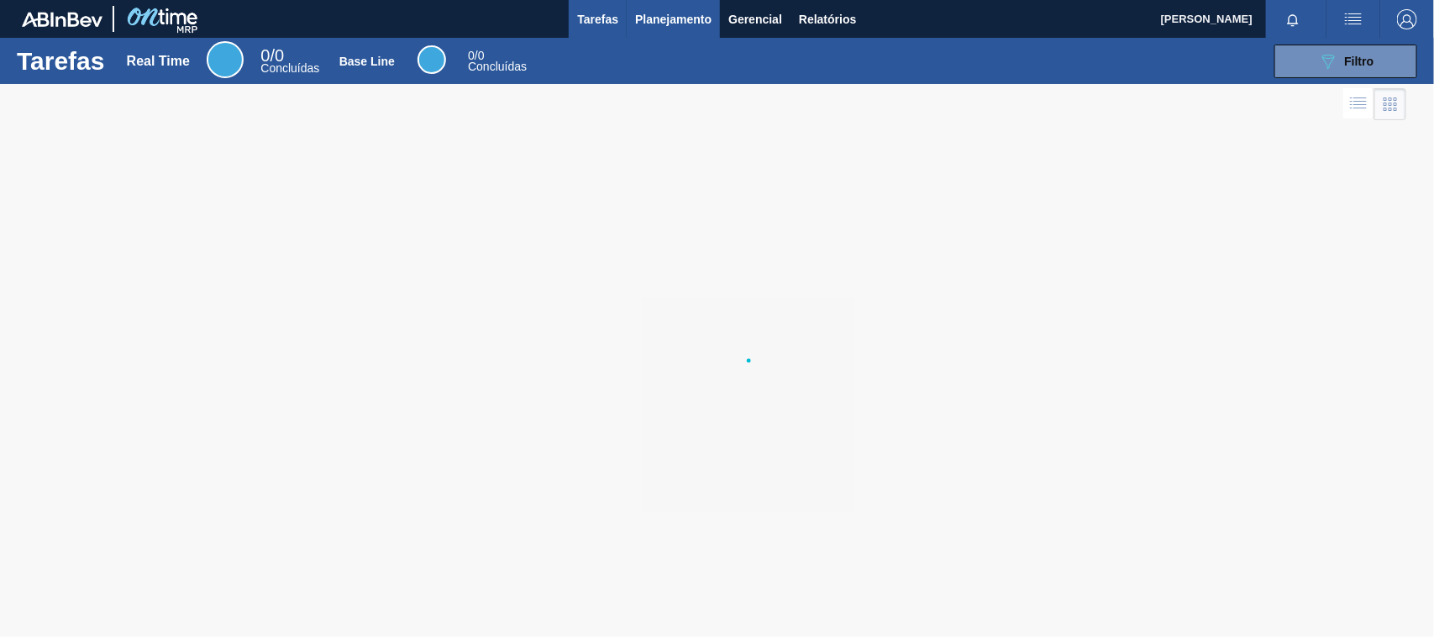
click at [679, 24] on span "Planejamento" at bounding box center [673, 19] width 76 height 20
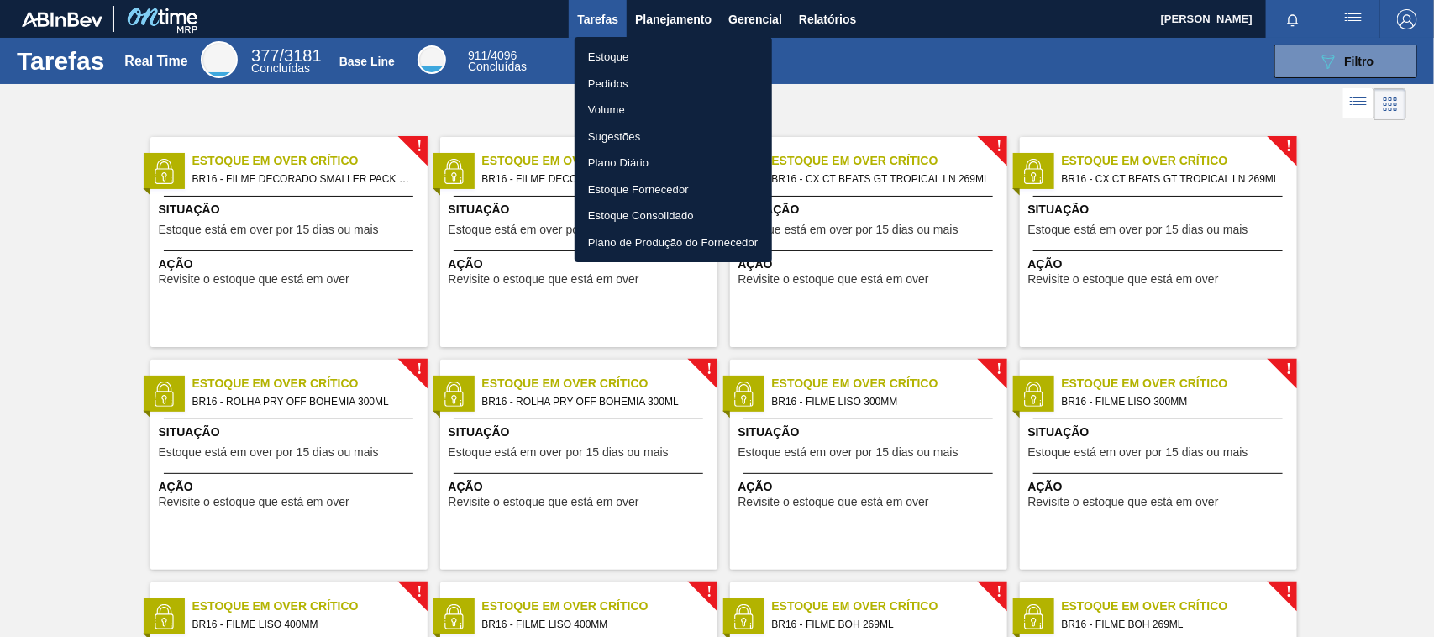
drag, startPoint x: 664, startPoint y: 59, endPoint x: 1093, endPoint y: 56, distance: 429.2
click at [662, 57] on li "Estoque" at bounding box center [672, 57] width 197 height 27
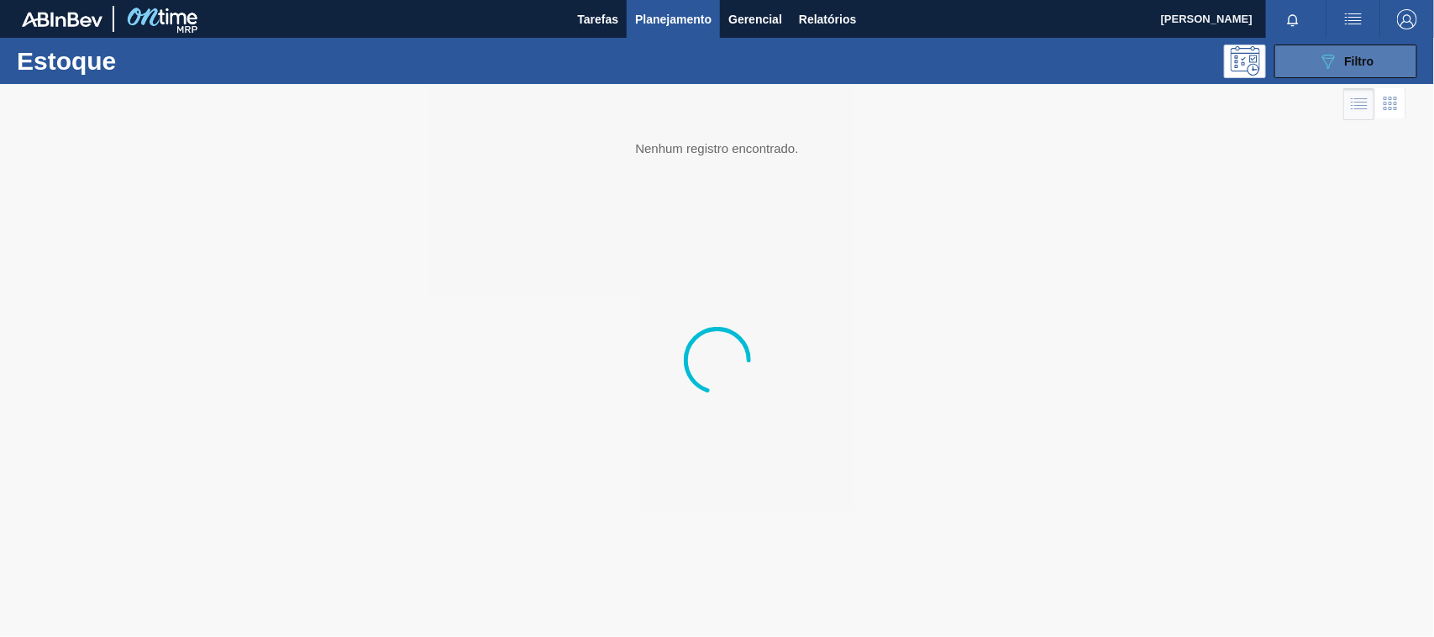
click at [1304, 69] on button "089F7B8B-B2A5-4AFE-B5C0-19BA573D28AC Filtro" at bounding box center [1345, 62] width 143 height 34
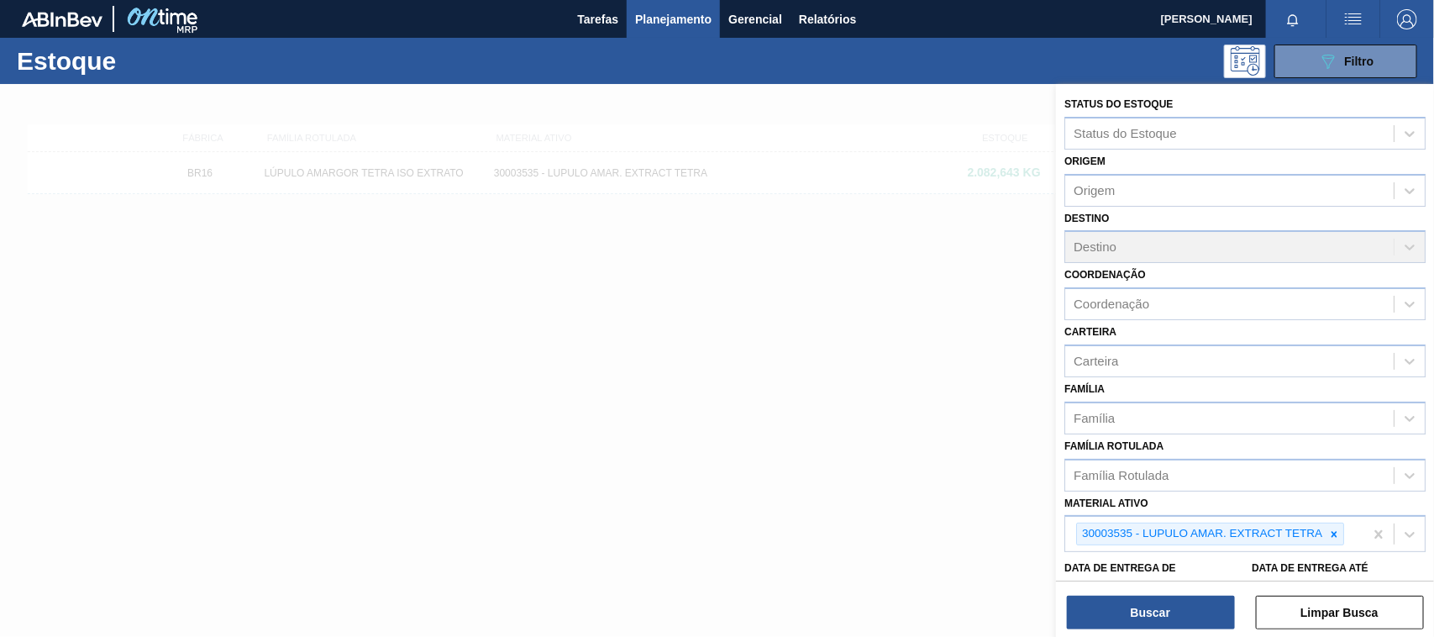
click at [1333, 530] on icon at bounding box center [1334, 534] width 12 height 12
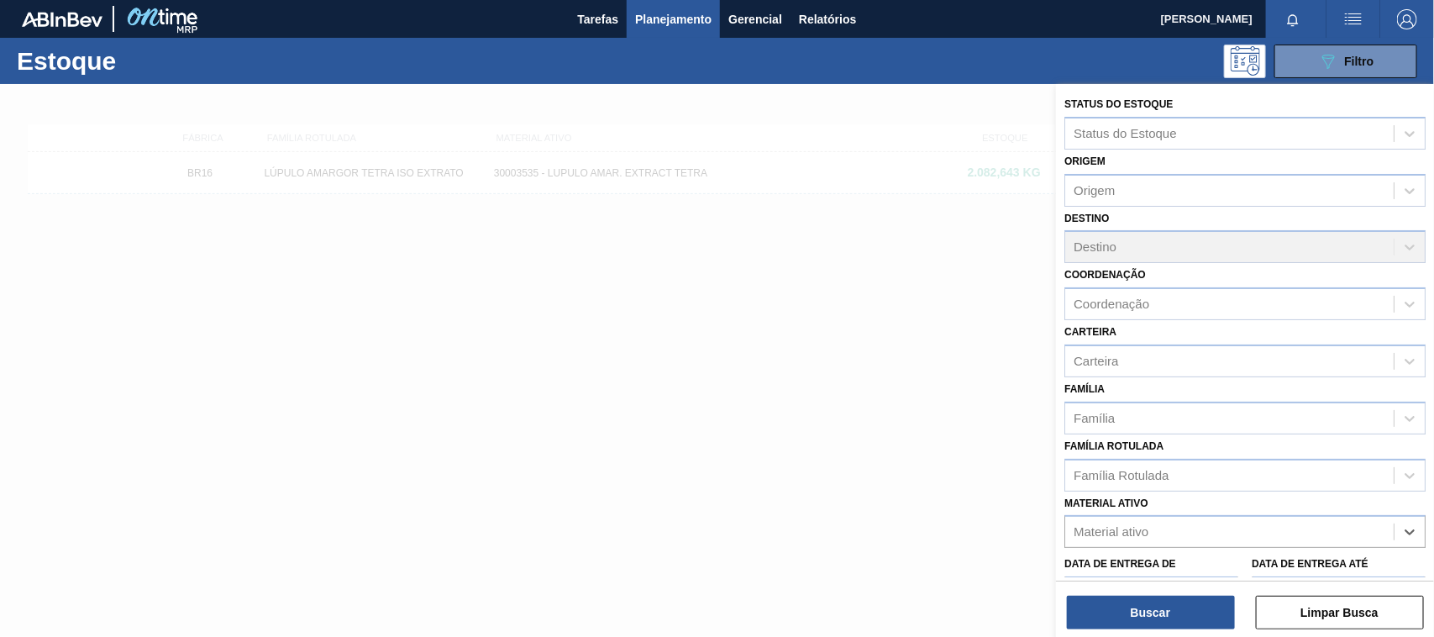
paste ativo "30003547"
type ativo "30003547"
click at [1166, 559] on div "30003547 - TERRA INFUSORIA;BH-40" at bounding box center [1244, 573] width 361 height 31
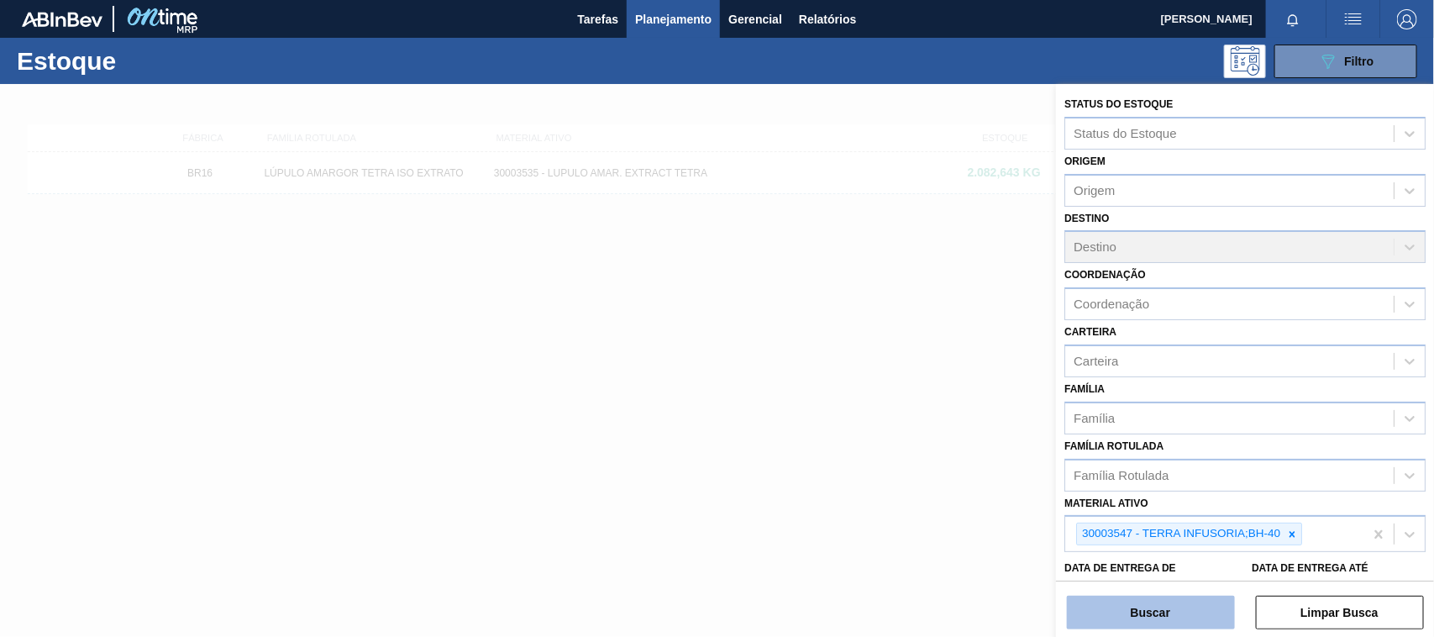
click at [1163, 602] on button "Buscar" at bounding box center [1151, 612] width 168 height 34
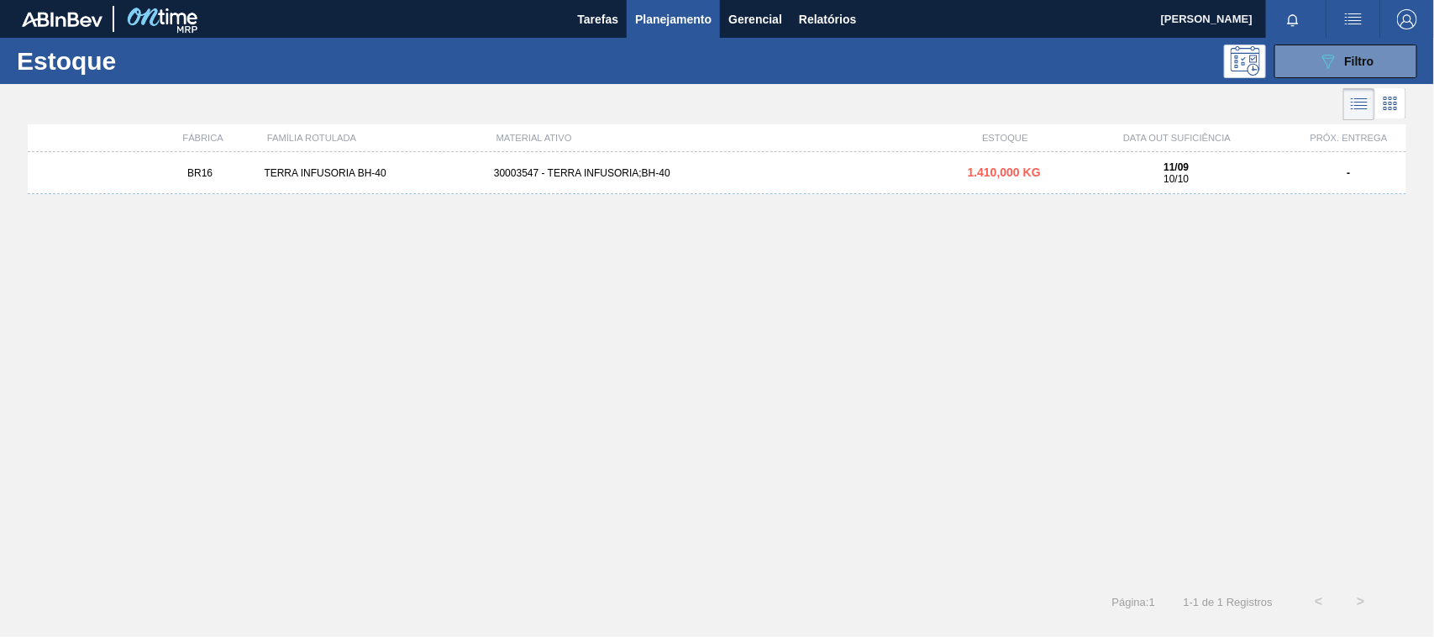
click at [573, 193] on div "BR16 TERRA INFUSORIA BH-40 30003547 - TERRA INFUSORIA;BH-40 1.410,000 KG 11/09 …" at bounding box center [717, 173] width 1378 height 42
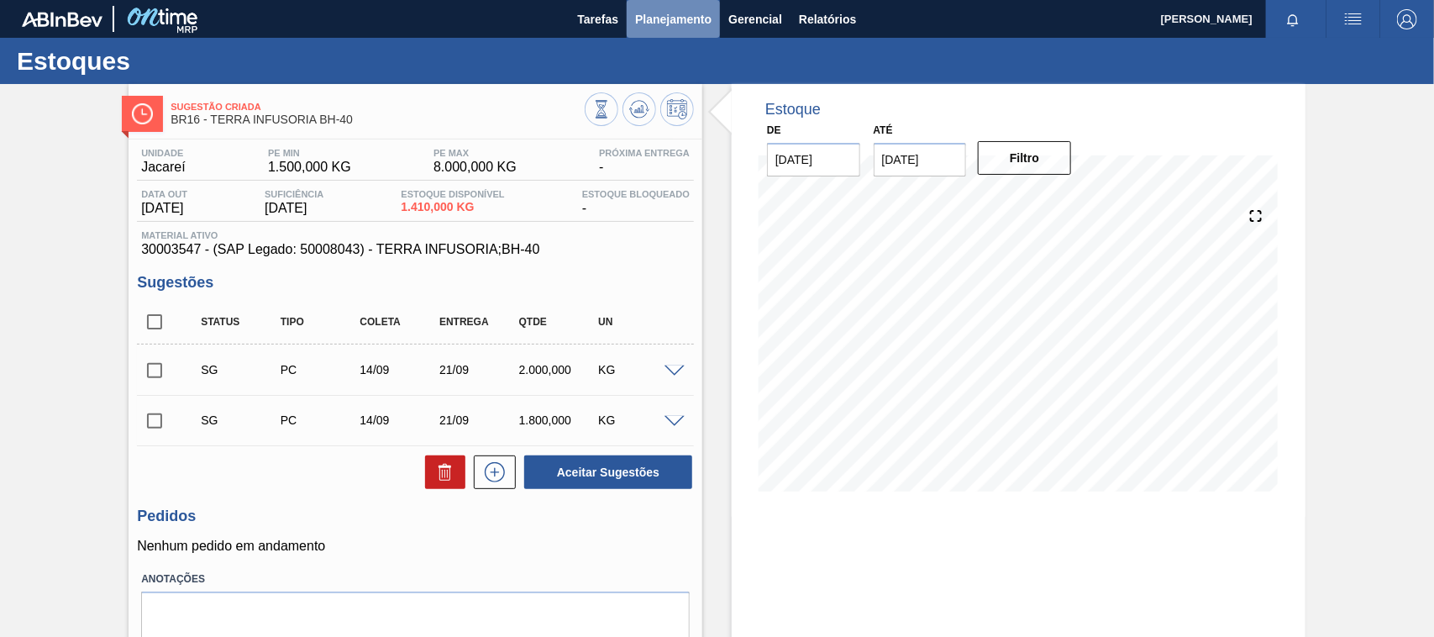
click at [648, 32] on button "Planejamento" at bounding box center [673, 19] width 93 height 38
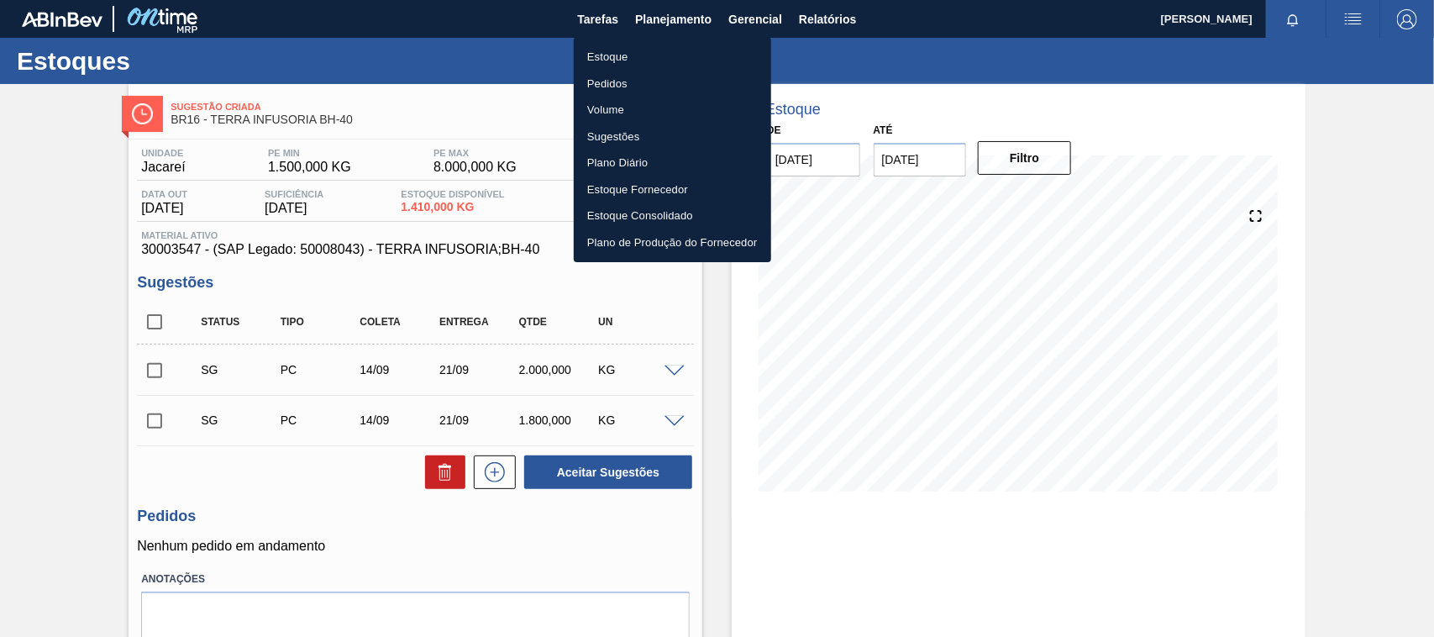
click at [626, 57] on li "Estoque" at bounding box center [672, 57] width 197 height 27
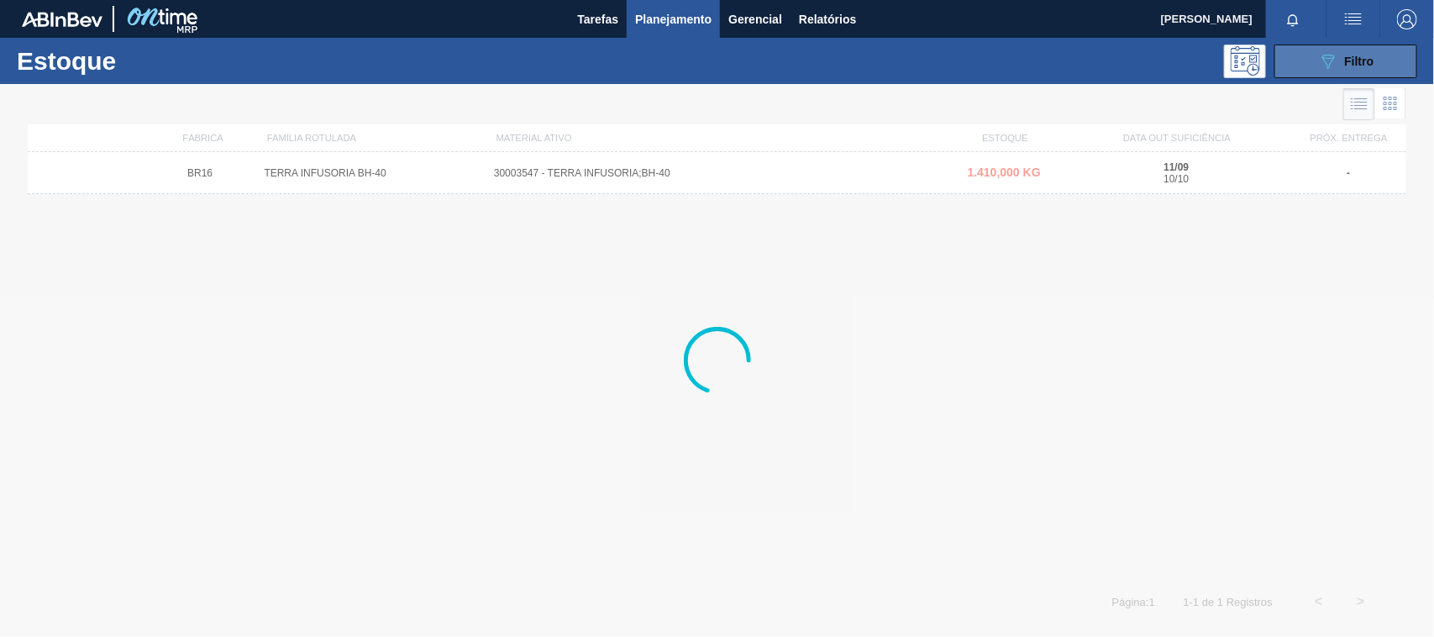
click at [1346, 45] on button "089F7B8B-B2A5-4AFE-B5C0-19BA573D28AC Filtro" at bounding box center [1345, 62] width 143 height 34
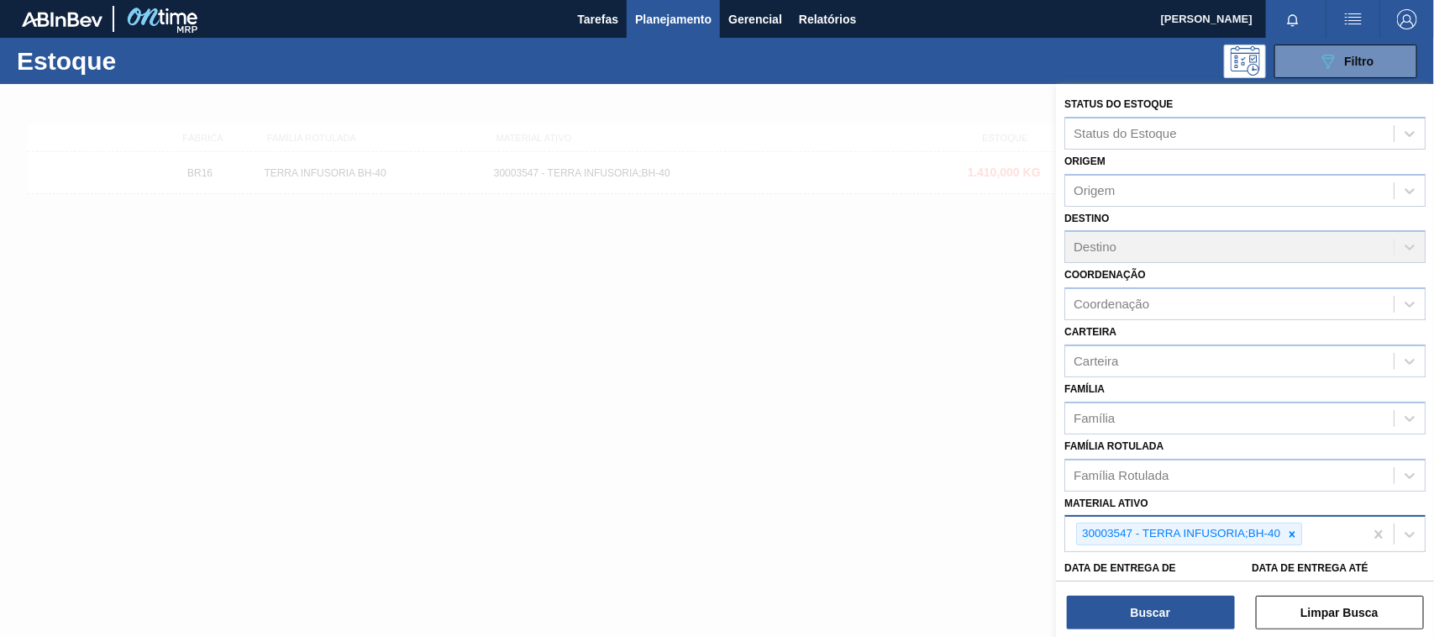
click at [1294, 533] on icon at bounding box center [1292, 534] width 6 height 6
paste ativo "30003637"
type ativo "30003637"
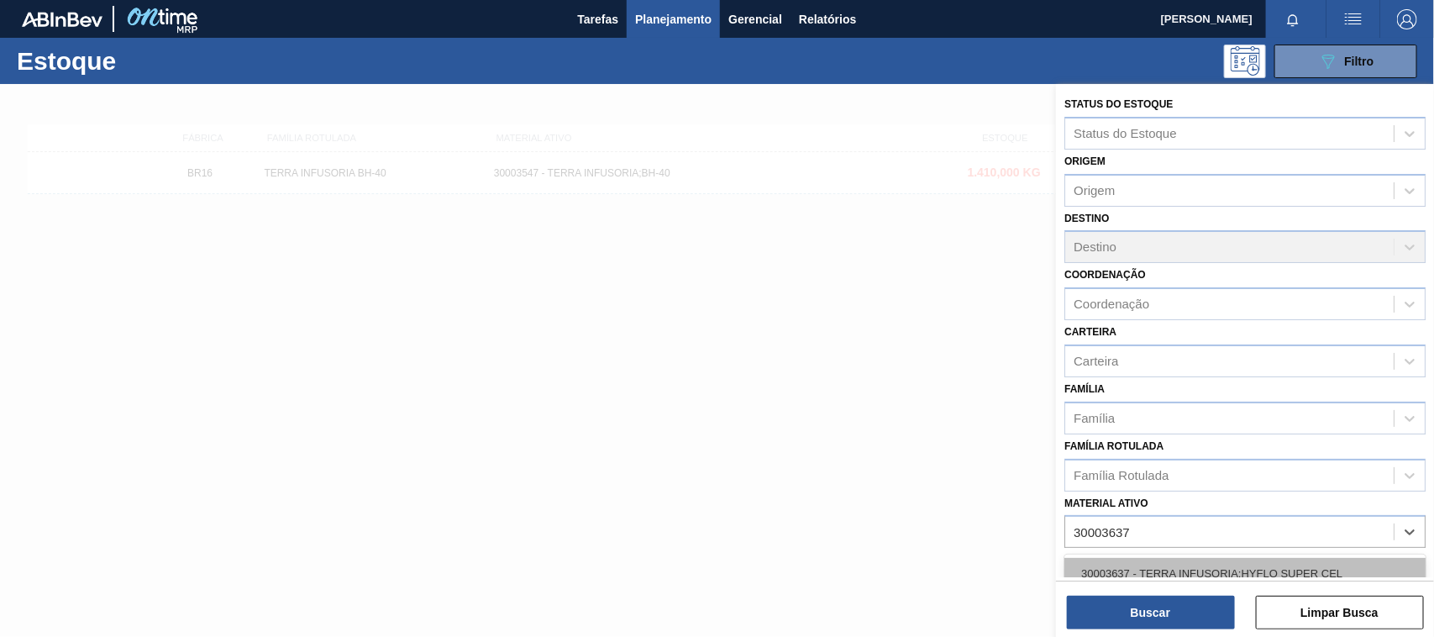
click at [1182, 560] on div "30003637 - TERRA INFUSORIA;HYFLO SUPER CEL" at bounding box center [1244, 573] width 361 height 31
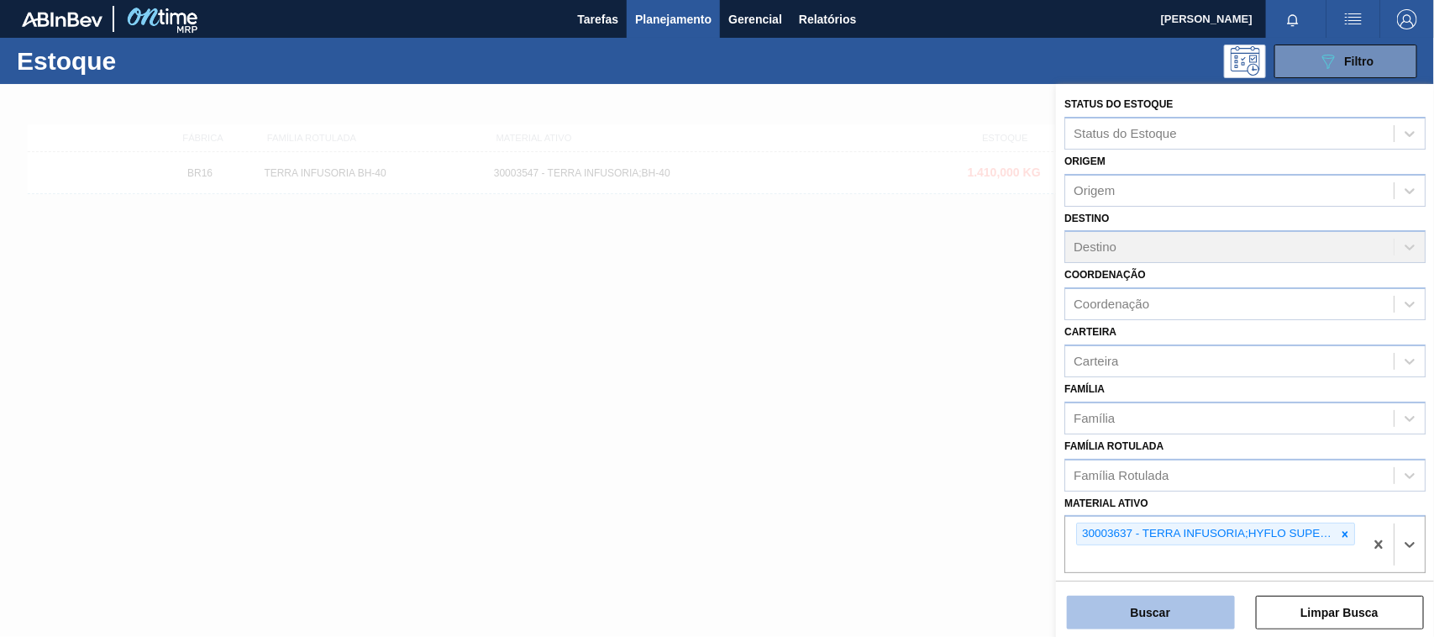
click at [1146, 616] on button "Buscar" at bounding box center [1151, 612] width 168 height 34
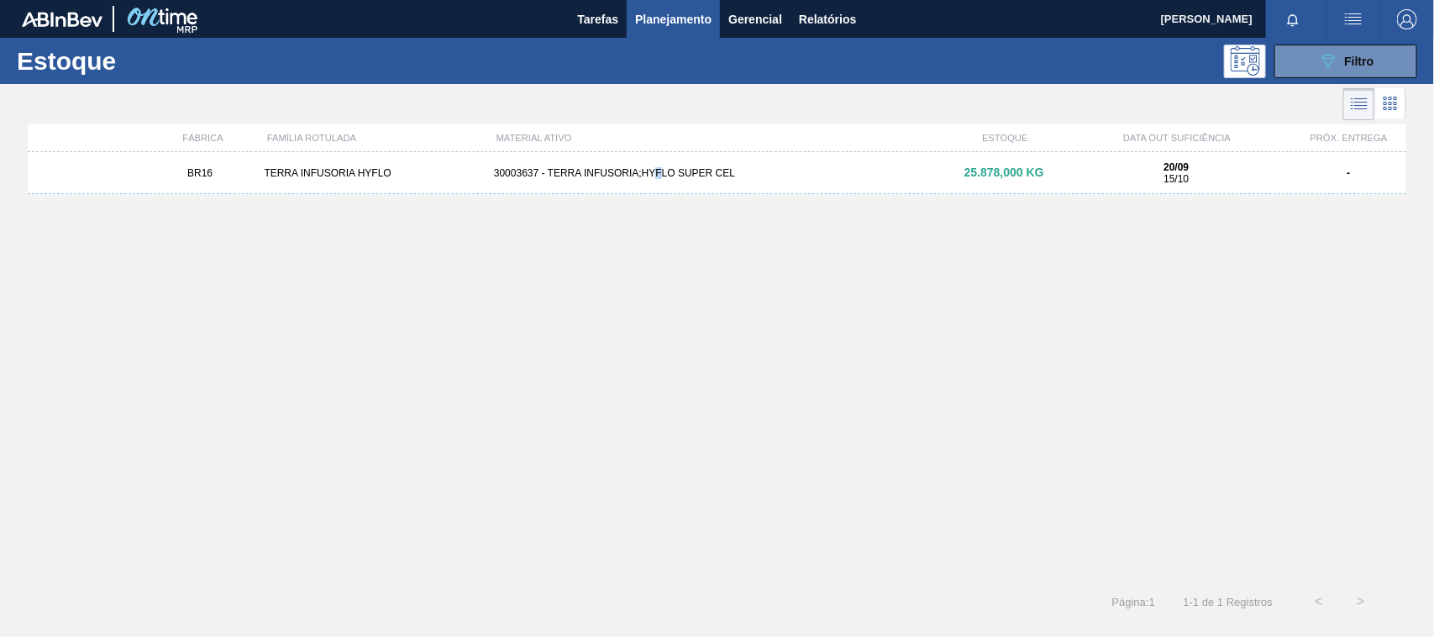
click at [658, 179] on div "BR16 TERRA INFUSORIA HYFLO 30003637 - TERRA INFUSORIA;HYFLO SUPER CEL 25.878,00…" at bounding box center [717, 173] width 1378 height 42
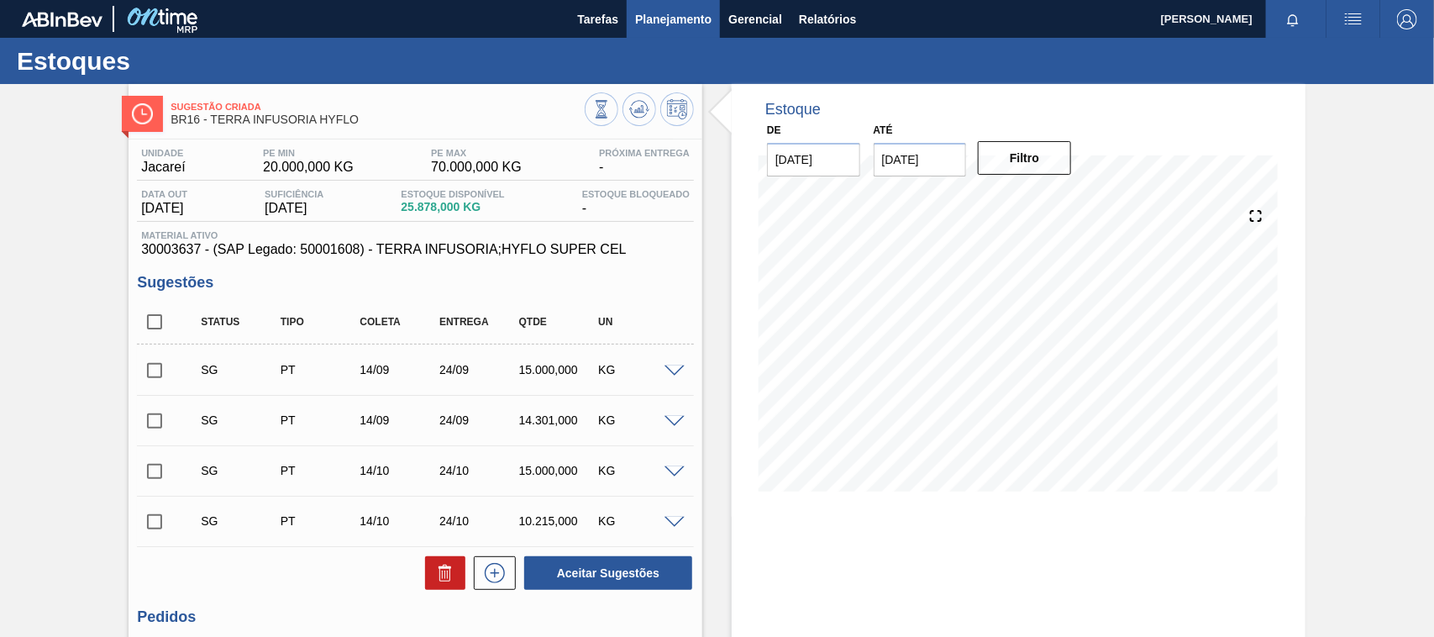
click at [682, 14] on span "Planejamento" at bounding box center [673, 19] width 76 height 20
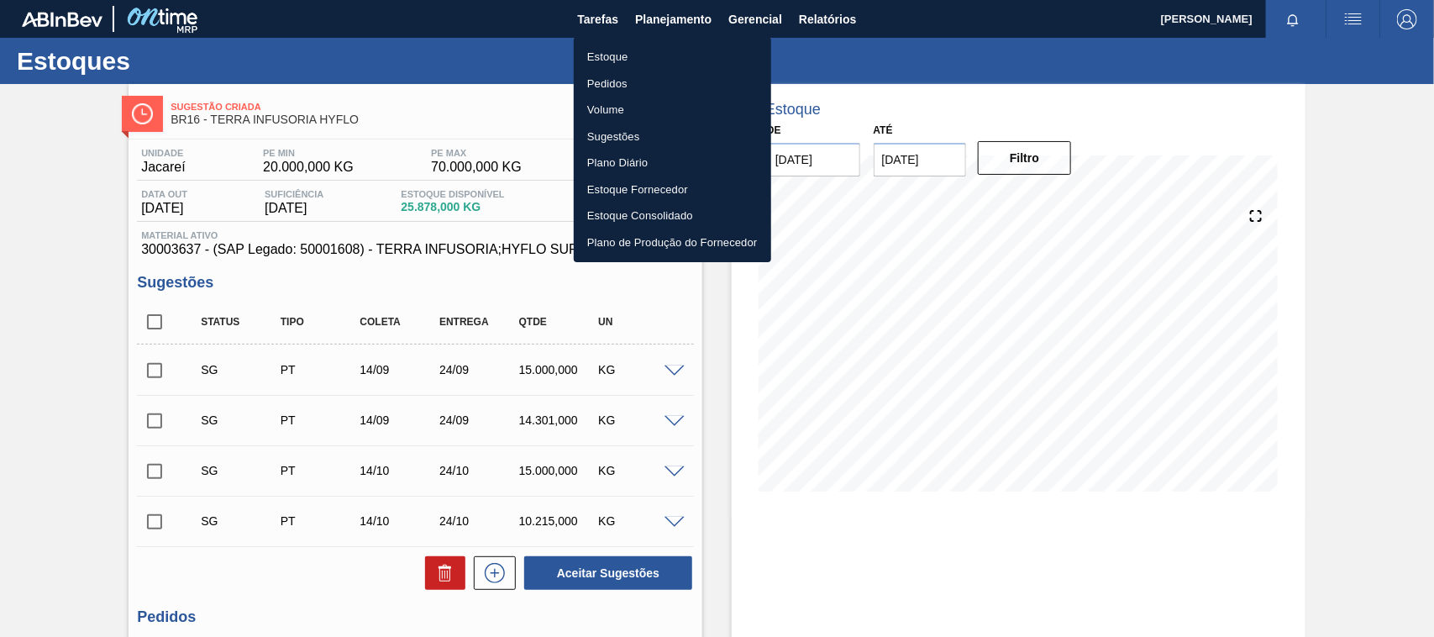
click at [599, 50] on li "Estoque" at bounding box center [672, 57] width 197 height 27
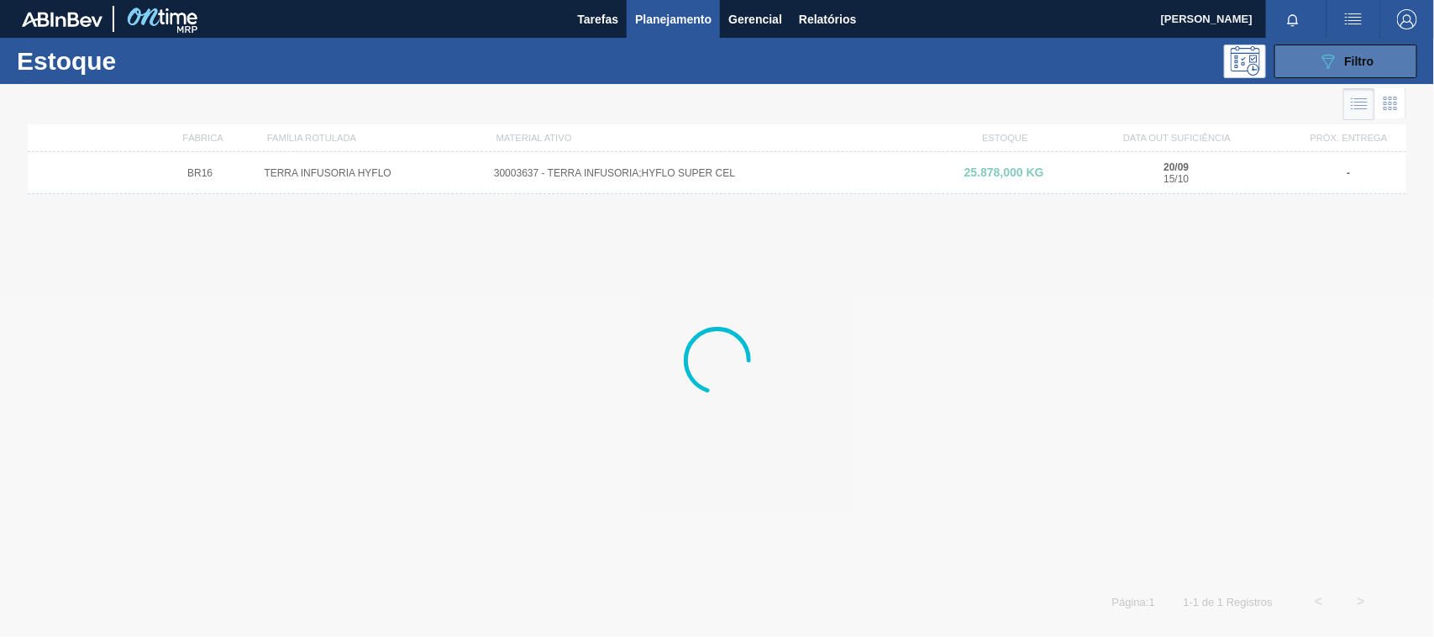
click at [1370, 55] on span "Filtro" at bounding box center [1359, 61] width 29 height 13
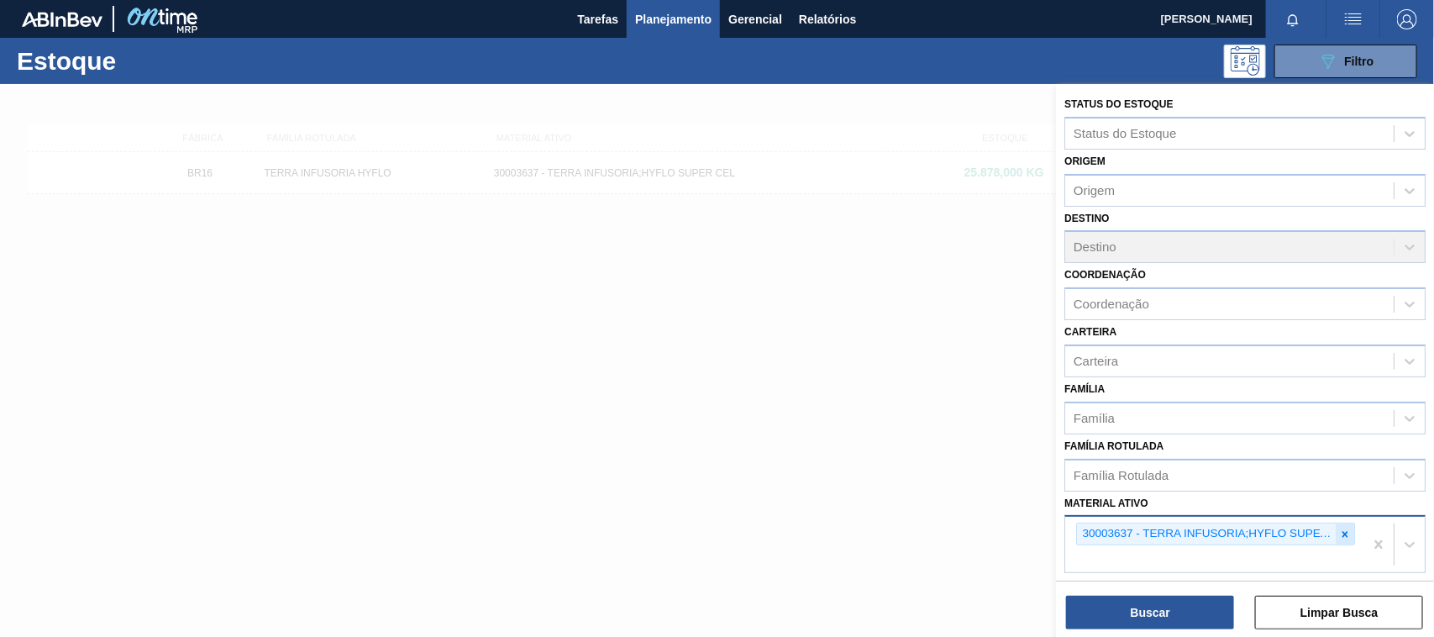
click at [1335, 533] on div at bounding box center [1344, 533] width 18 height 21
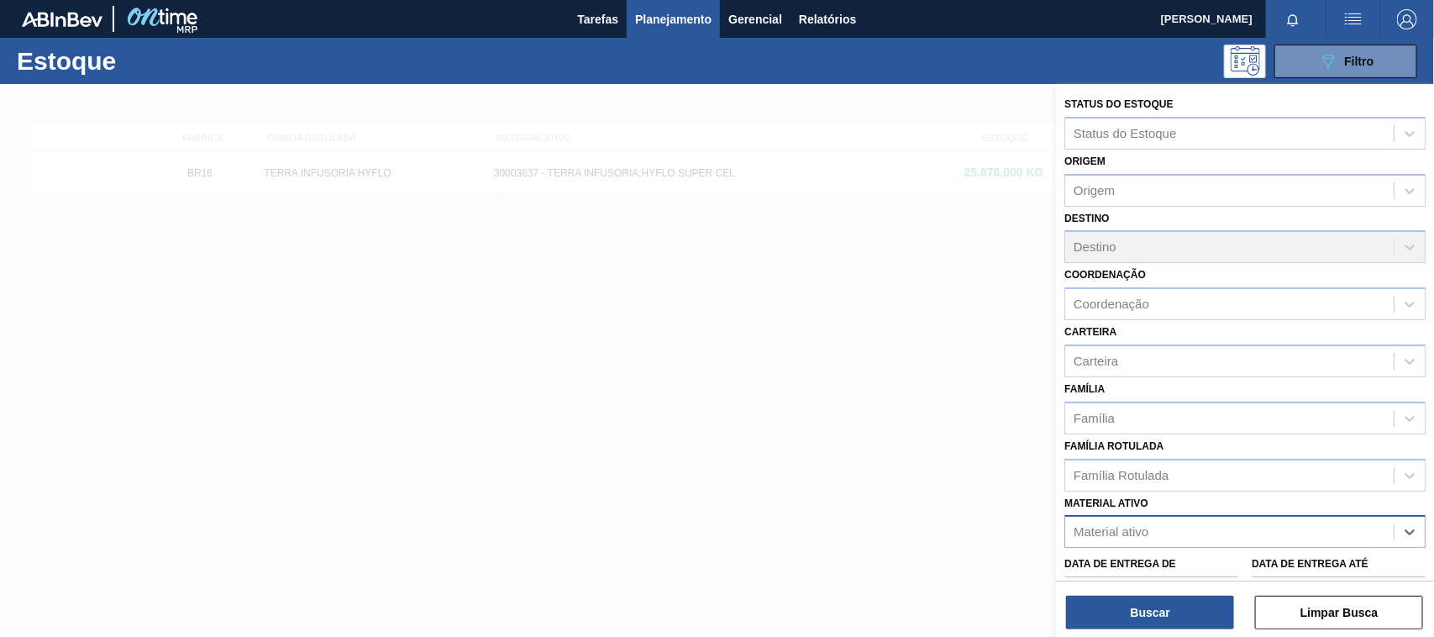
paste ativo "30009305"
type ativo "30009305"
click at [1225, 569] on div "30009305 - TERRA DIATOMACEA;CELATOM FW14" at bounding box center [1244, 573] width 361 height 31
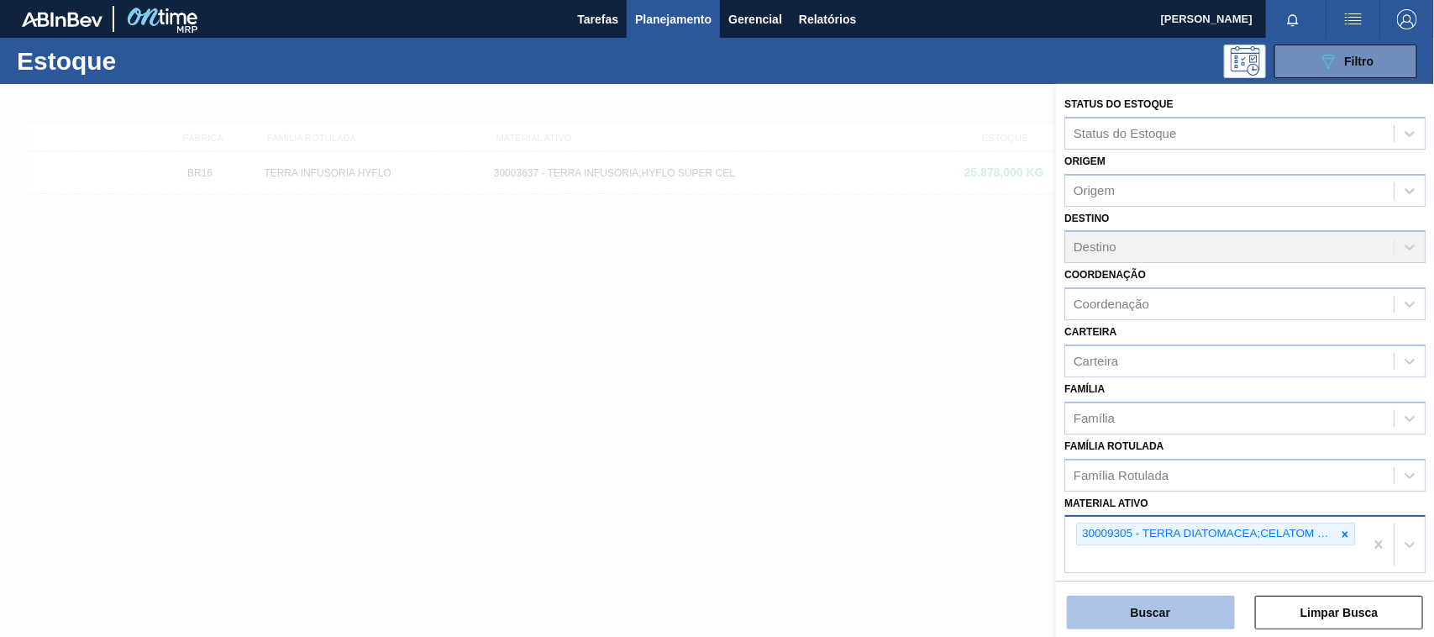
click at [1178, 601] on button "Buscar" at bounding box center [1151, 612] width 168 height 34
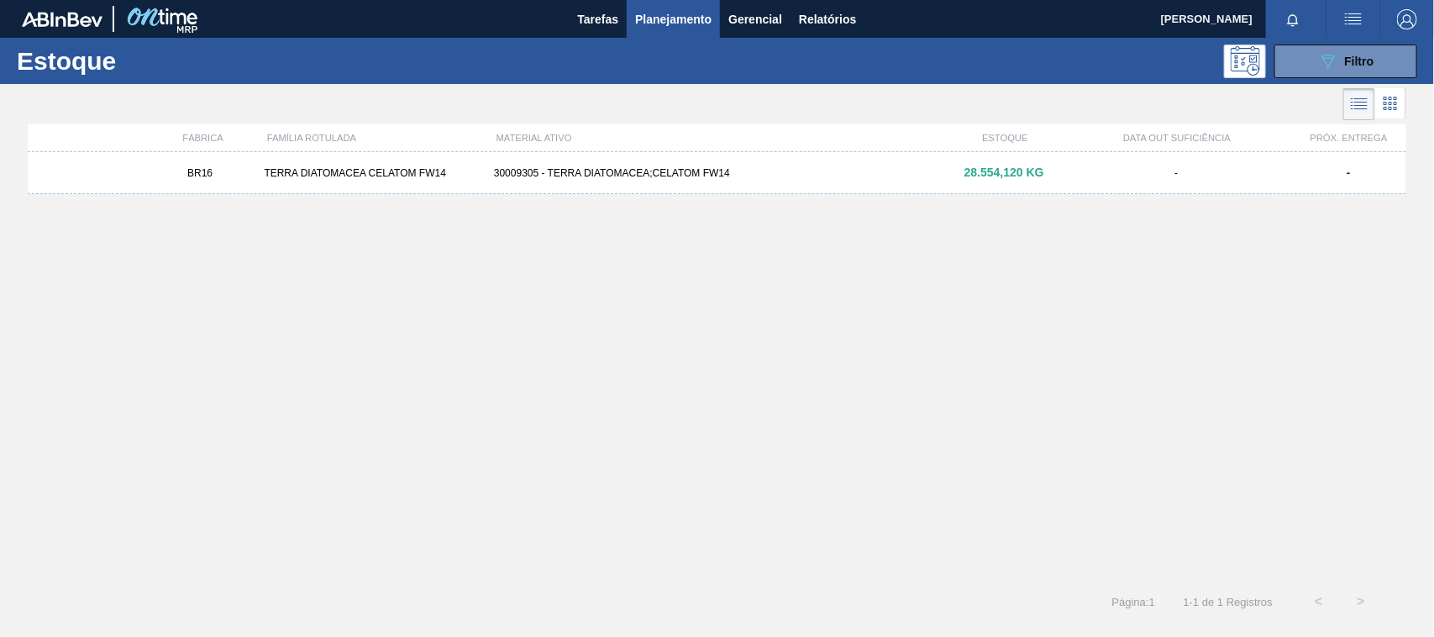
click at [653, 173] on div "30009305 - TERRA DIATOMACEA;CELATOM FW14" at bounding box center [716, 173] width 459 height 12
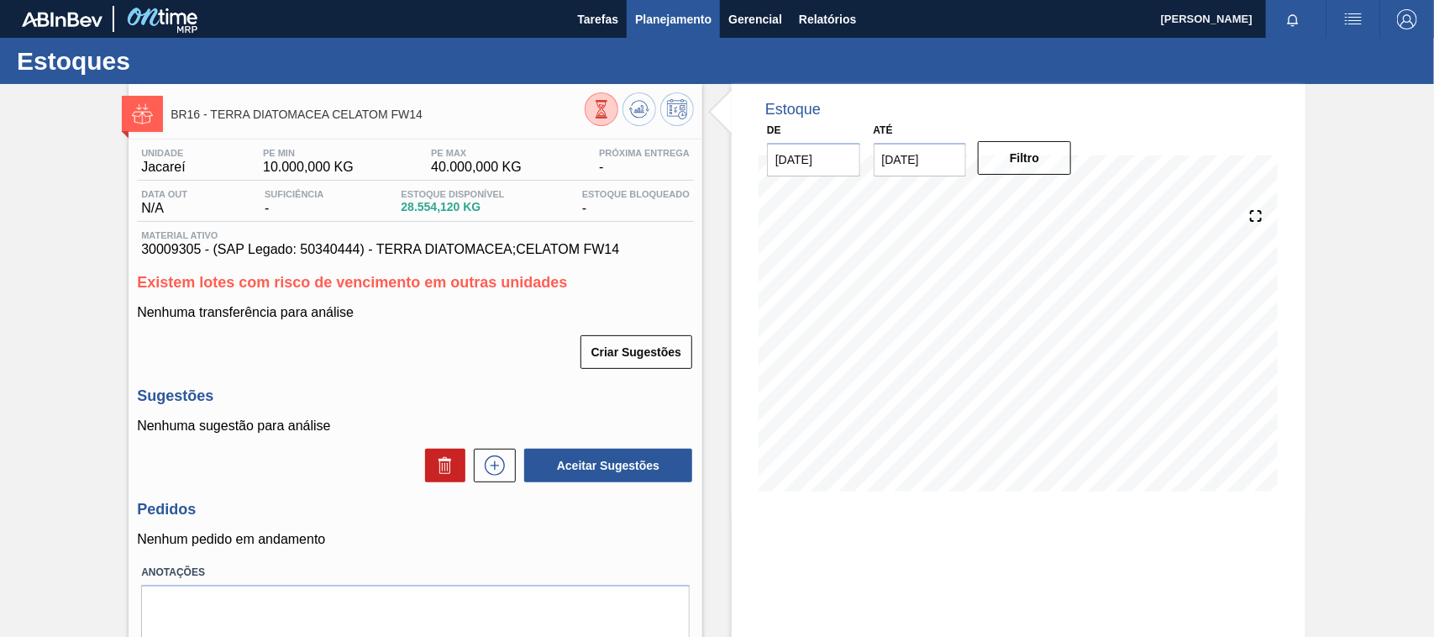
click at [710, 13] on span "Planejamento" at bounding box center [673, 19] width 76 height 20
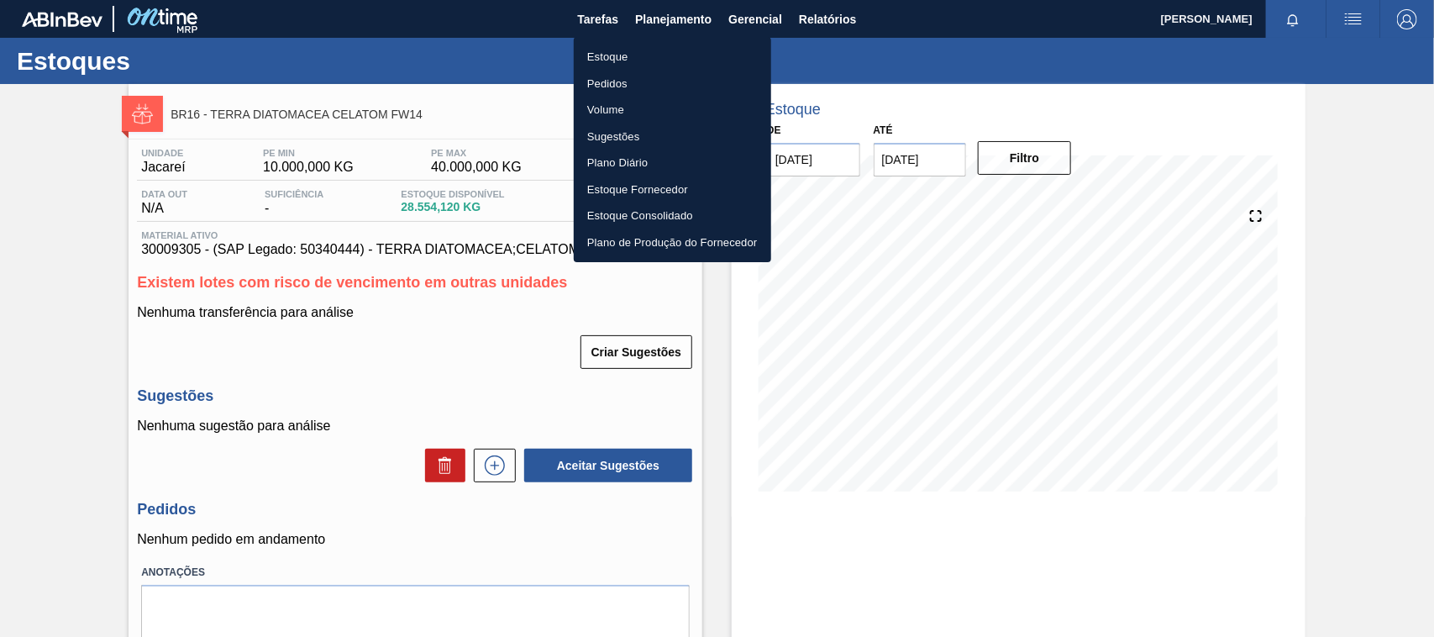
click at [644, 51] on li "Estoque" at bounding box center [672, 57] width 197 height 27
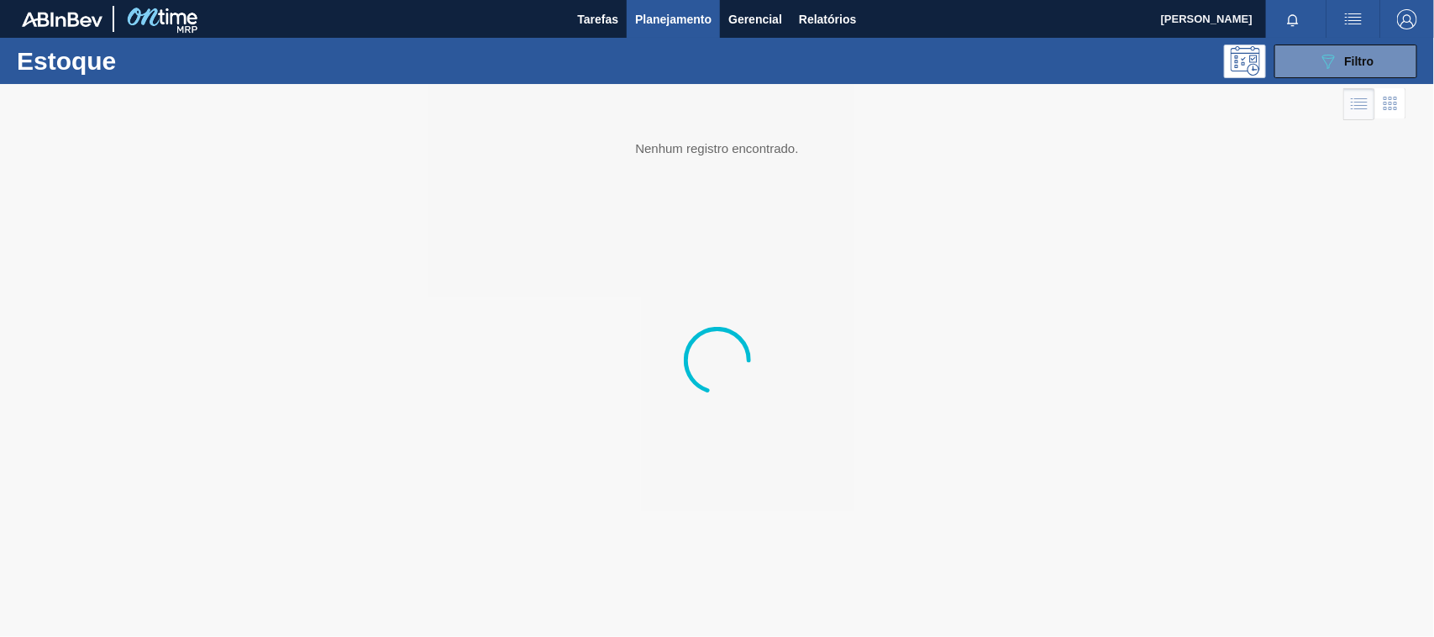
click at [1373, 59] on span "Filtro" at bounding box center [1359, 61] width 29 height 13
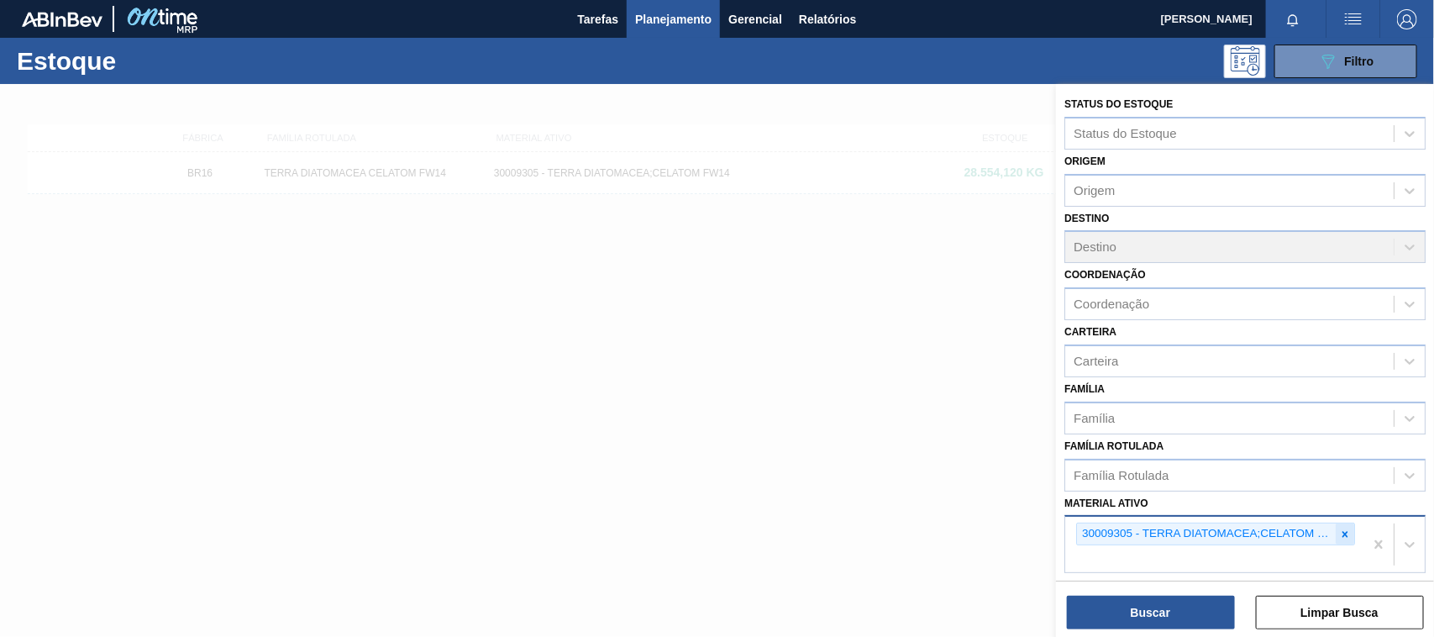
click at [1345, 528] on icon at bounding box center [1345, 534] width 12 height 12
paste ativo "30003511"
type ativo "30003511"
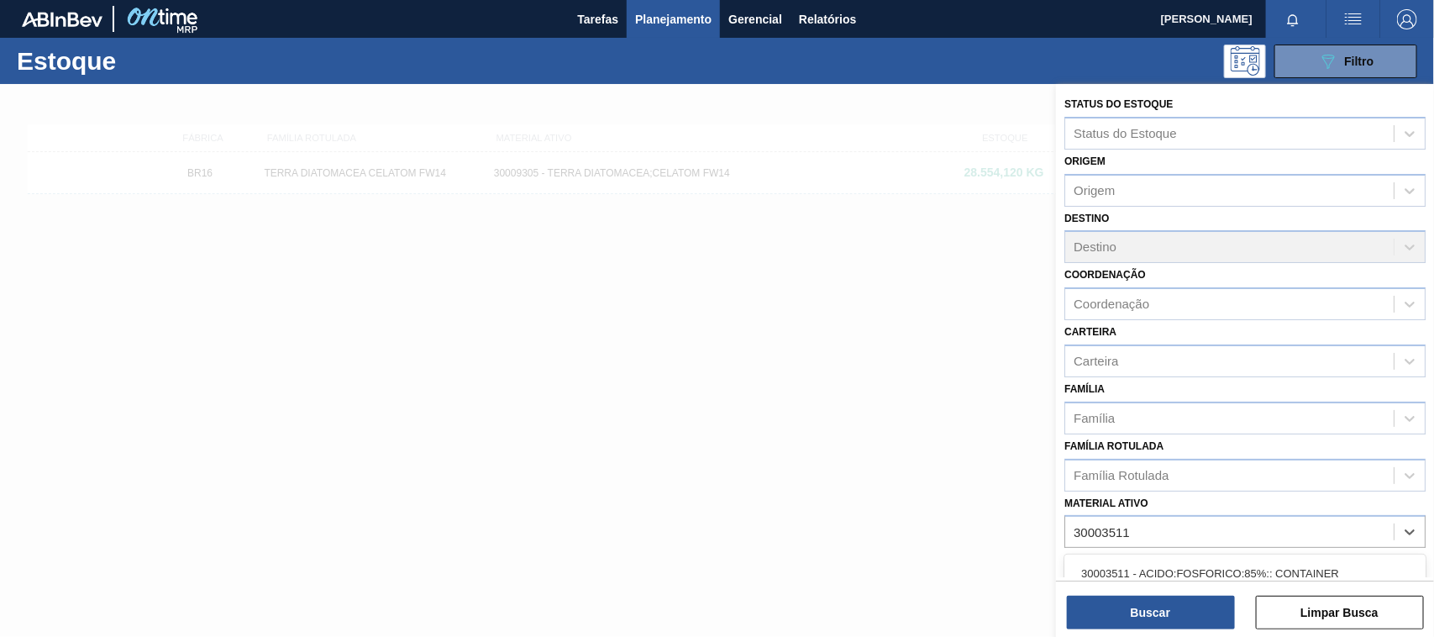
click at [1230, 564] on div "30003511 - ACIDO;FOSFORICO;85%;; CONTAINER" at bounding box center [1244, 573] width 361 height 31
click at [1191, 592] on div "Buscar Limpar Busca" at bounding box center [1245, 603] width 378 height 47
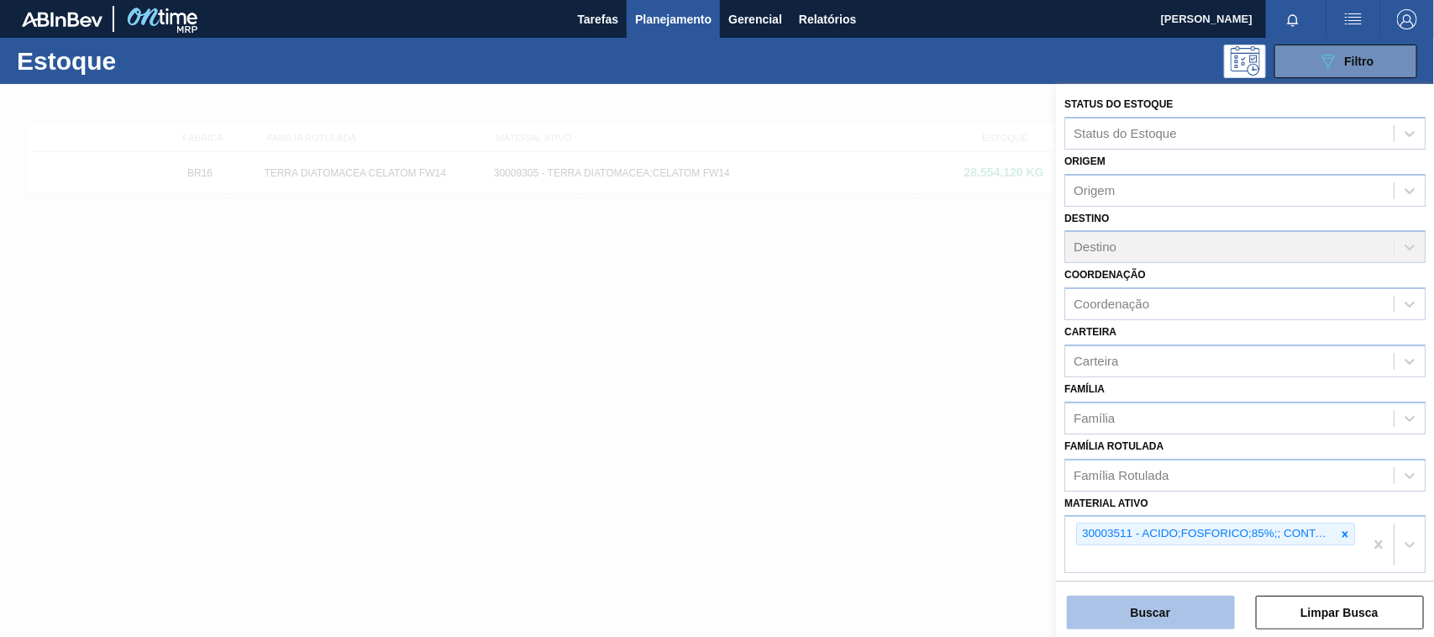
click at [1181, 616] on button "Buscar" at bounding box center [1151, 612] width 168 height 34
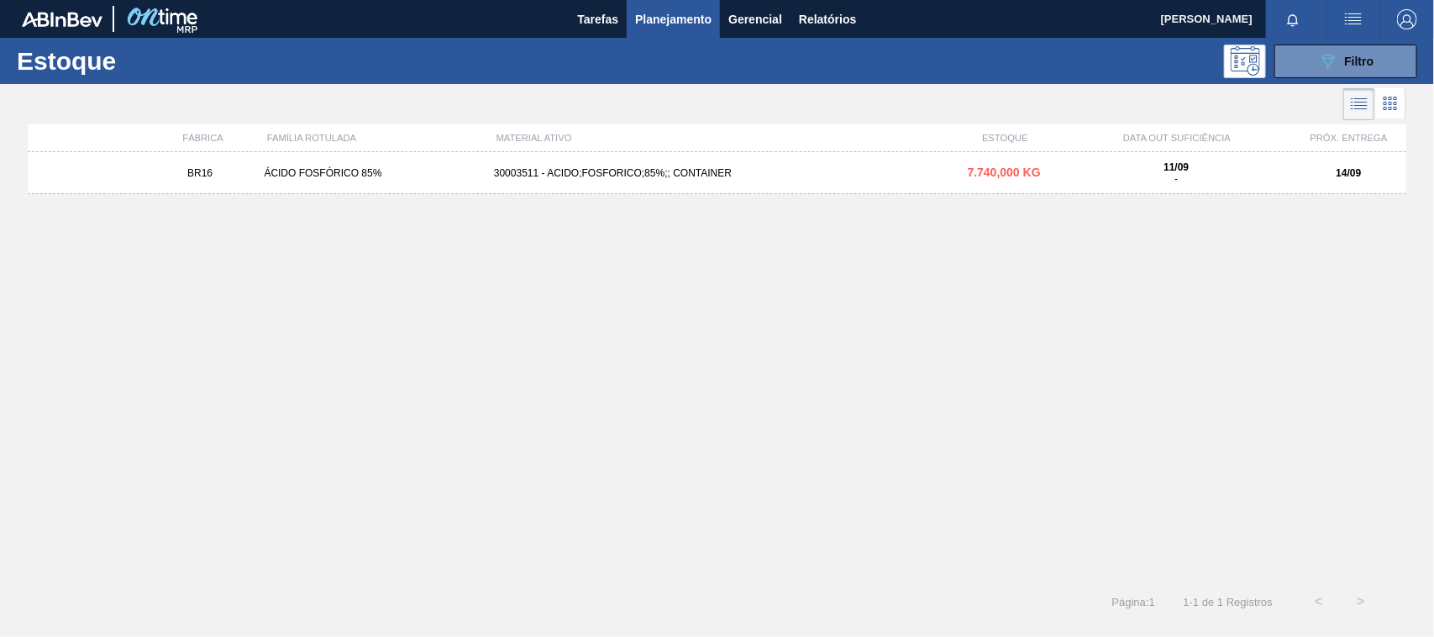
click at [616, 186] on div "BR16 ÁCIDO FOSFÓRICO 85% 30003511 - ACIDO;FOSFORICO;85%;; CONTAINER 7.740,000 K…" at bounding box center [717, 173] width 1378 height 42
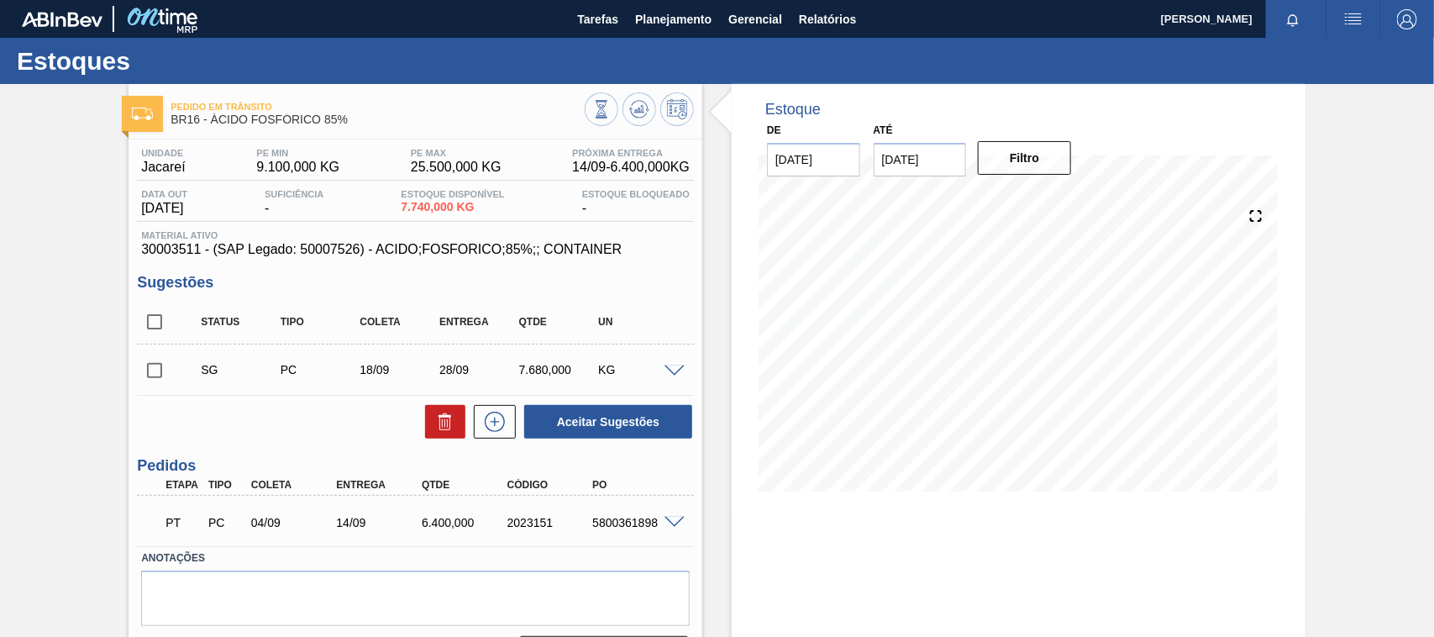
click at [676, 522] on span at bounding box center [674, 523] width 20 height 13
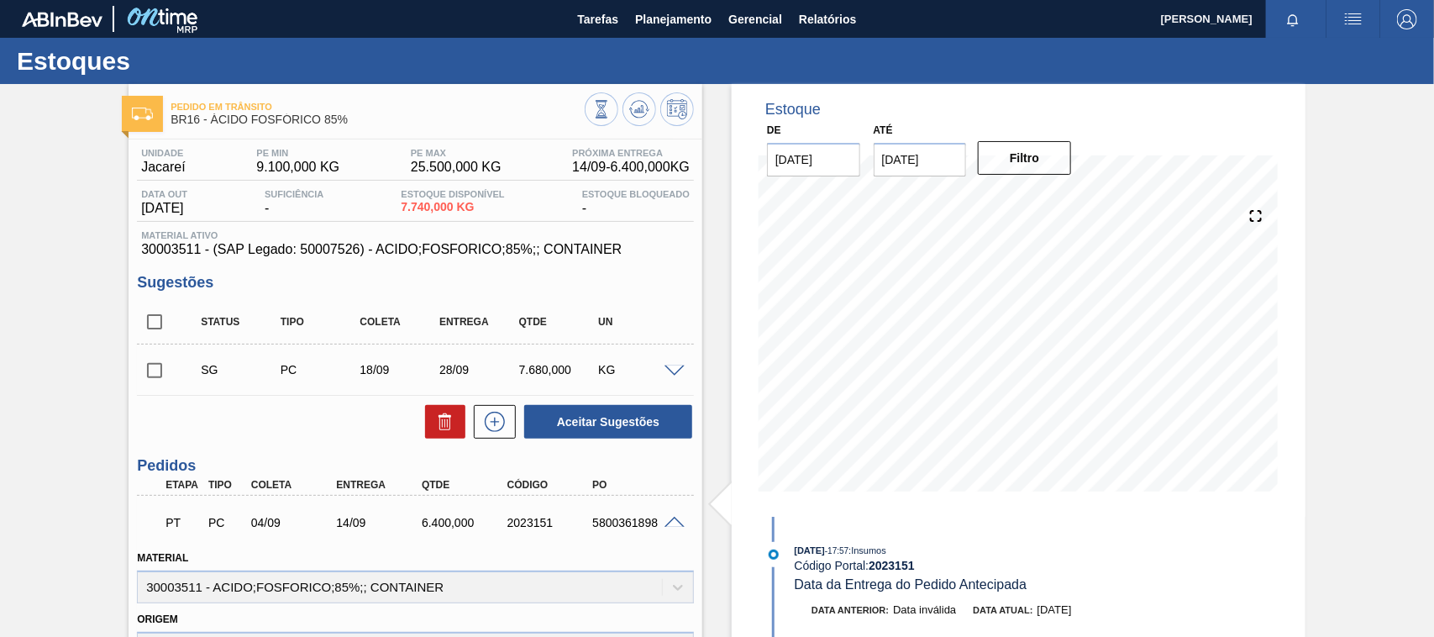
scroll to position [105, 0]
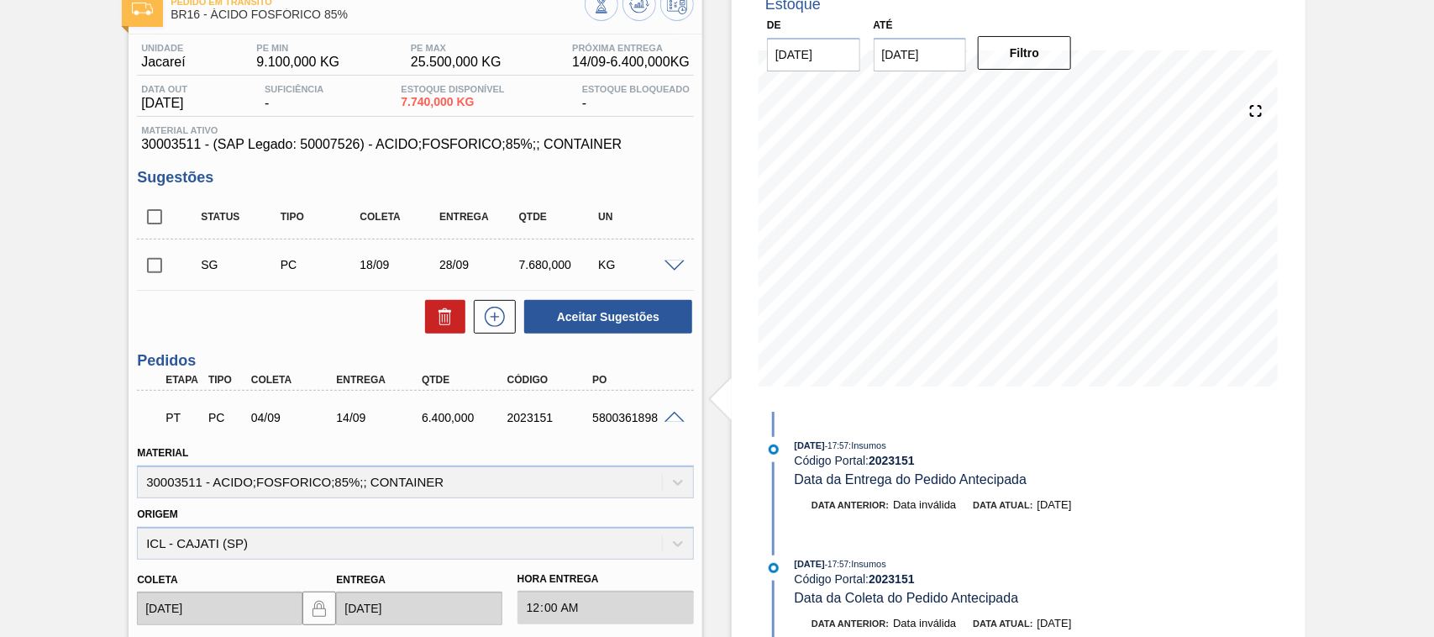
click at [599, 414] on div "5800361898" at bounding box center [635, 417] width 95 height 13
copy div "5800361898"
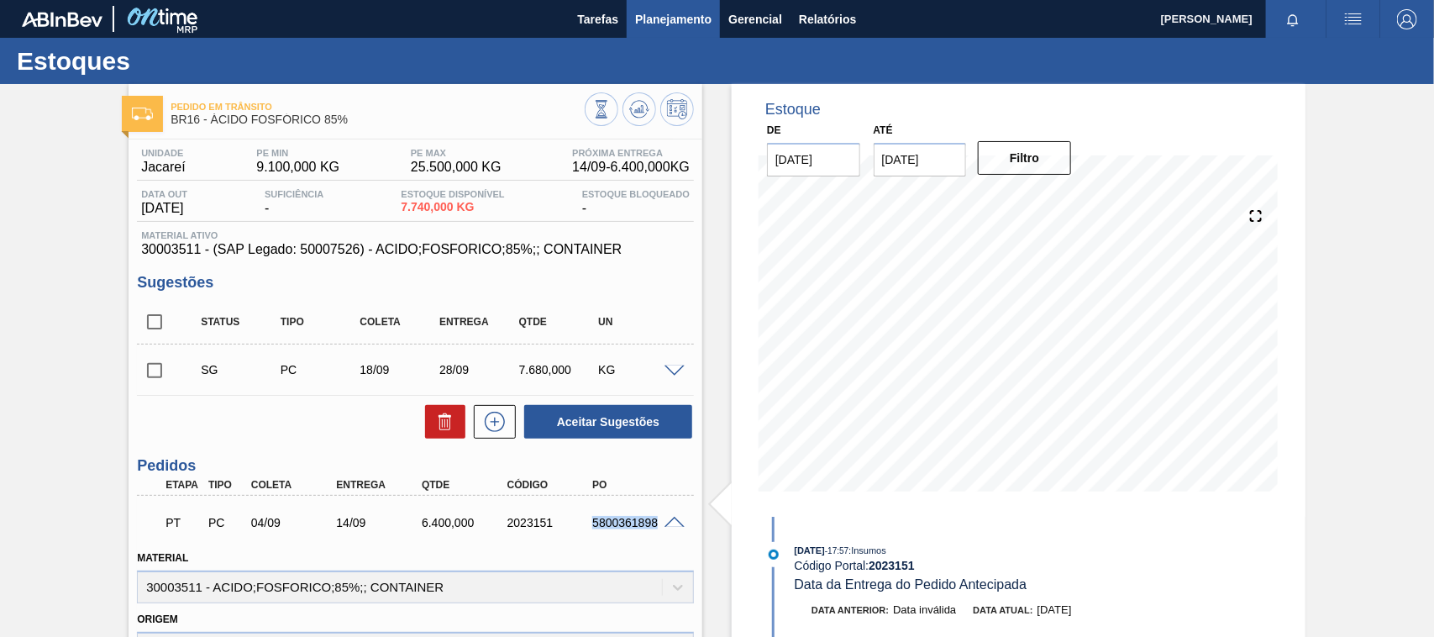
click at [673, 13] on span "Planejamento" at bounding box center [673, 19] width 76 height 20
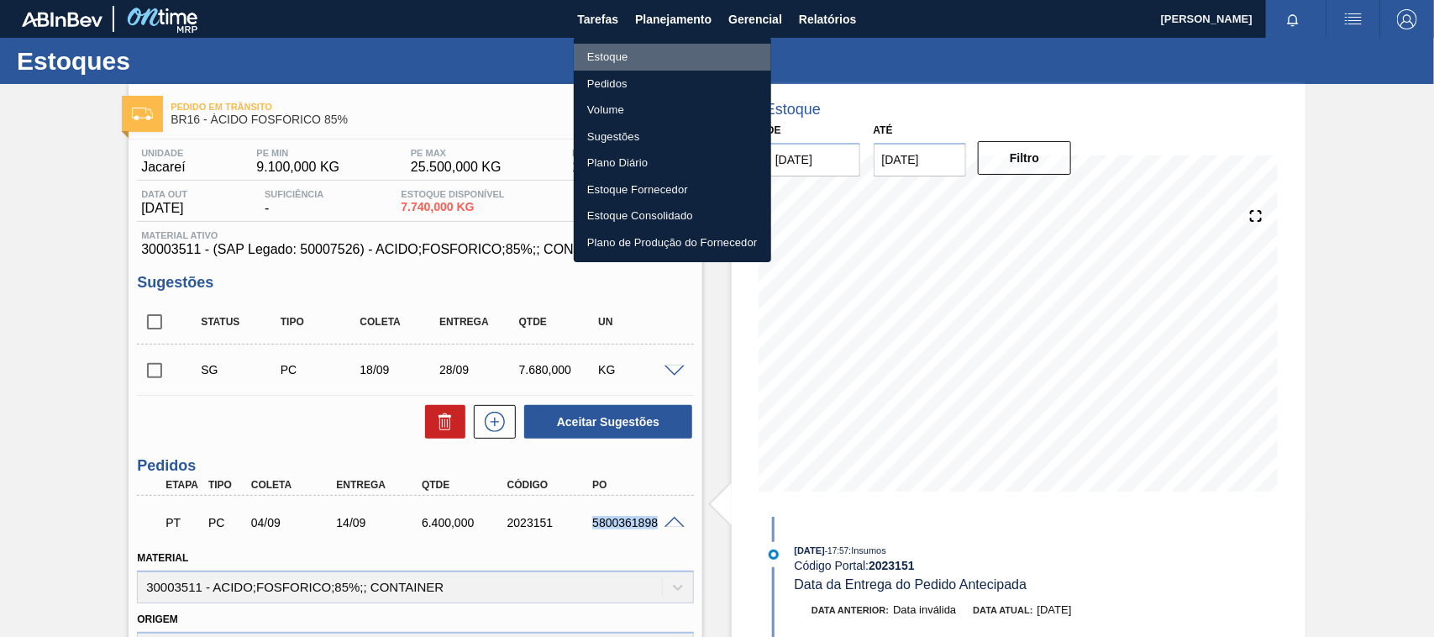
click at [610, 63] on li "Estoque" at bounding box center [672, 57] width 197 height 27
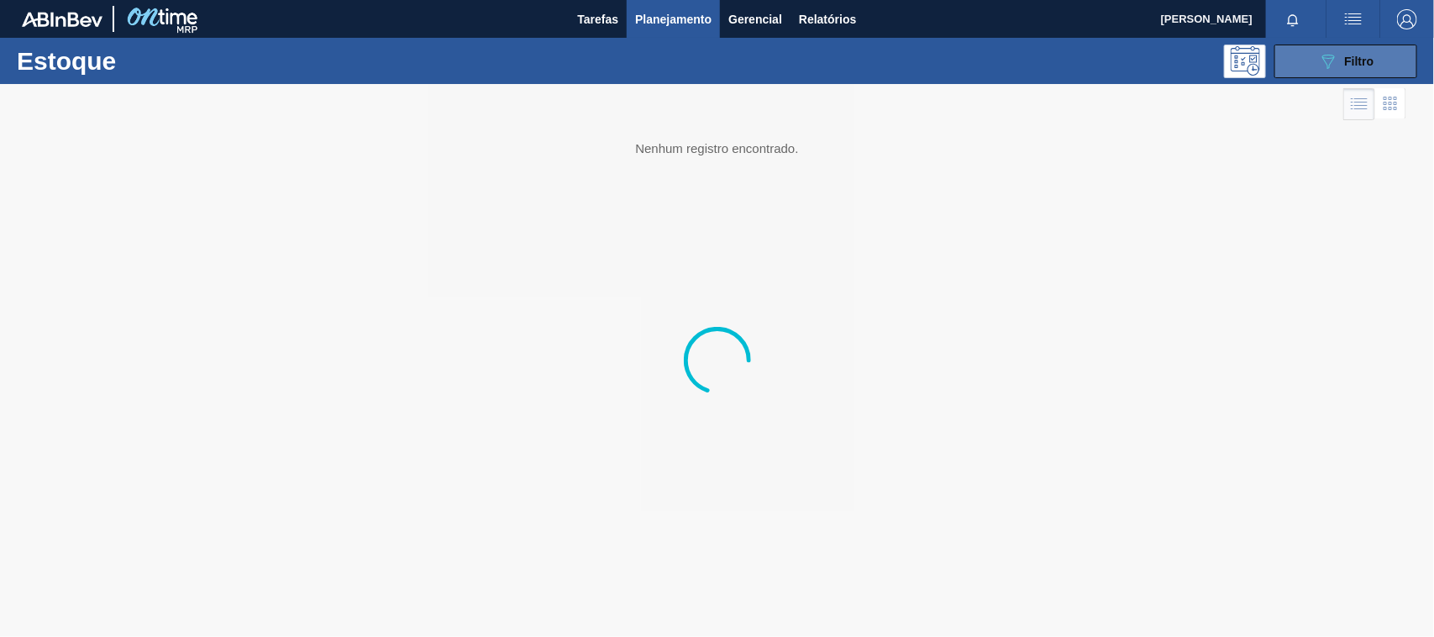
click at [1315, 65] on button "089F7B8B-B2A5-4AFE-B5C0-19BA573D28AC Filtro" at bounding box center [1345, 62] width 143 height 34
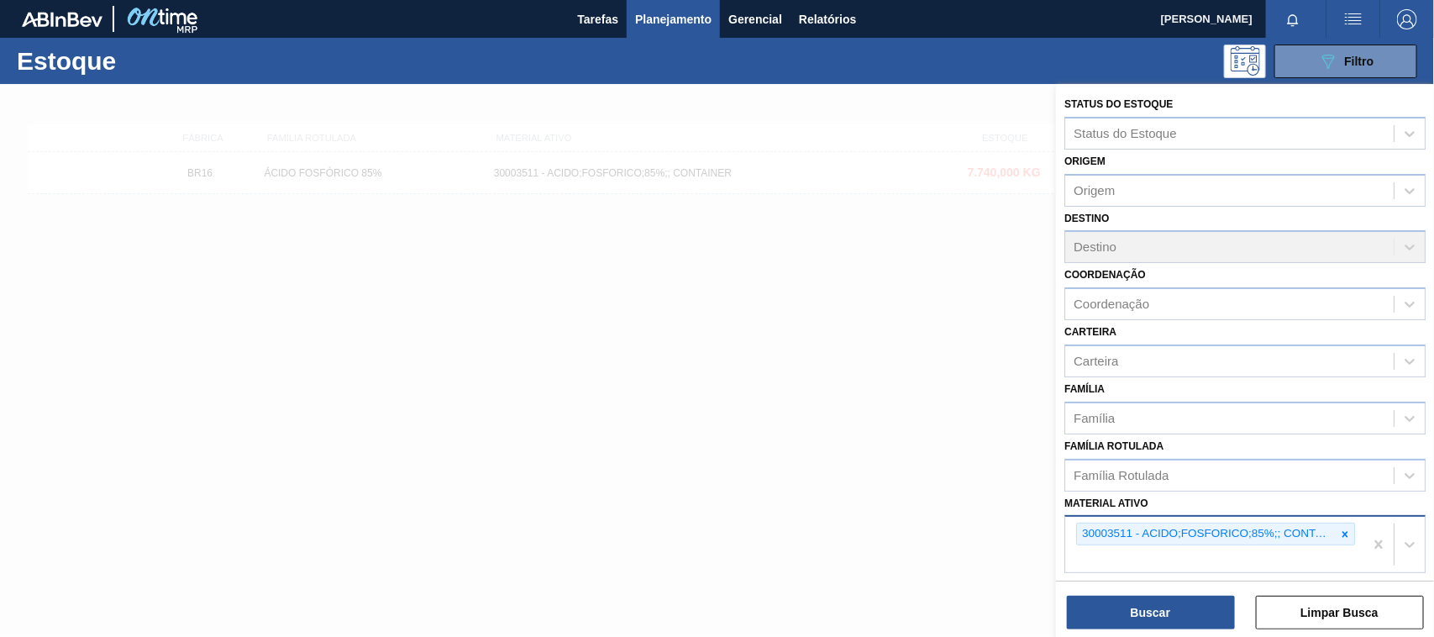
drag, startPoint x: 1345, startPoint y: 527, endPoint x: 1331, endPoint y: 535, distance: 16.6
click at [1344, 528] on icon at bounding box center [1345, 534] width 12 height 12
paste ativo "30008416"
type ativo "30008416"
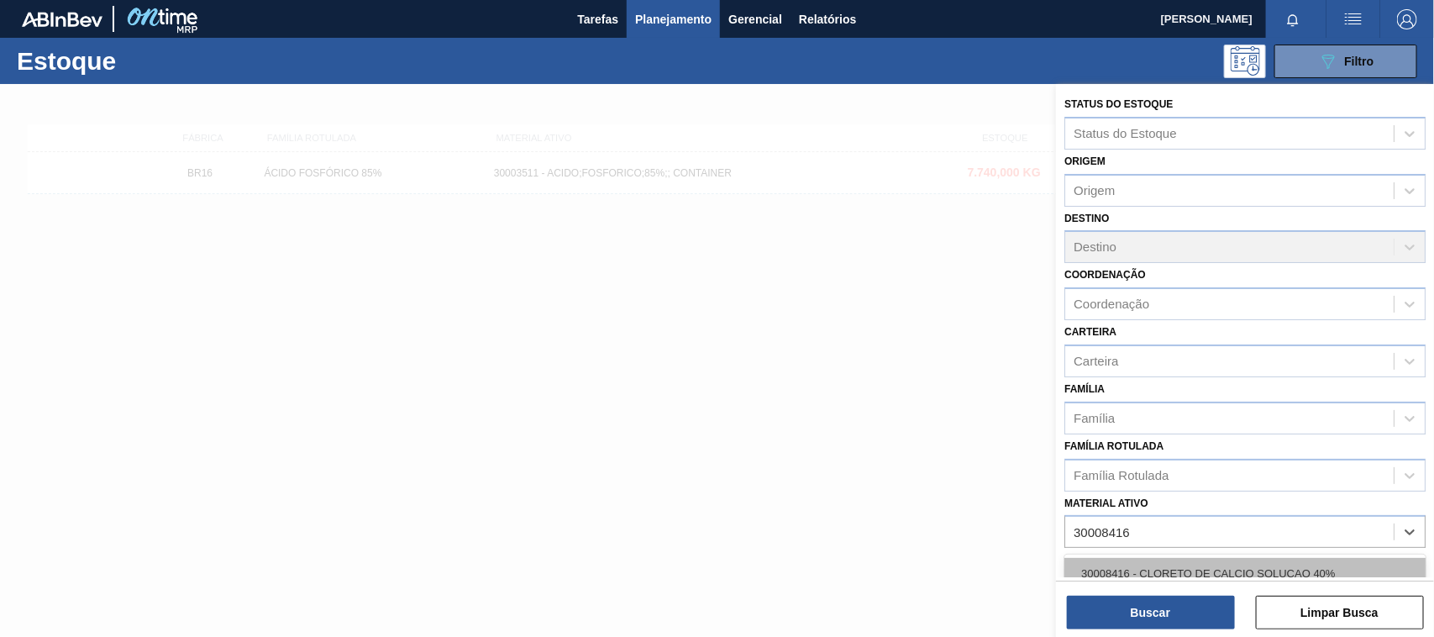
click at [1215, 558] on div "30008416 - CLORETO DE CALCIO SOLUCAO 40%" at bounding box center [1244, 573] width 361 height 31
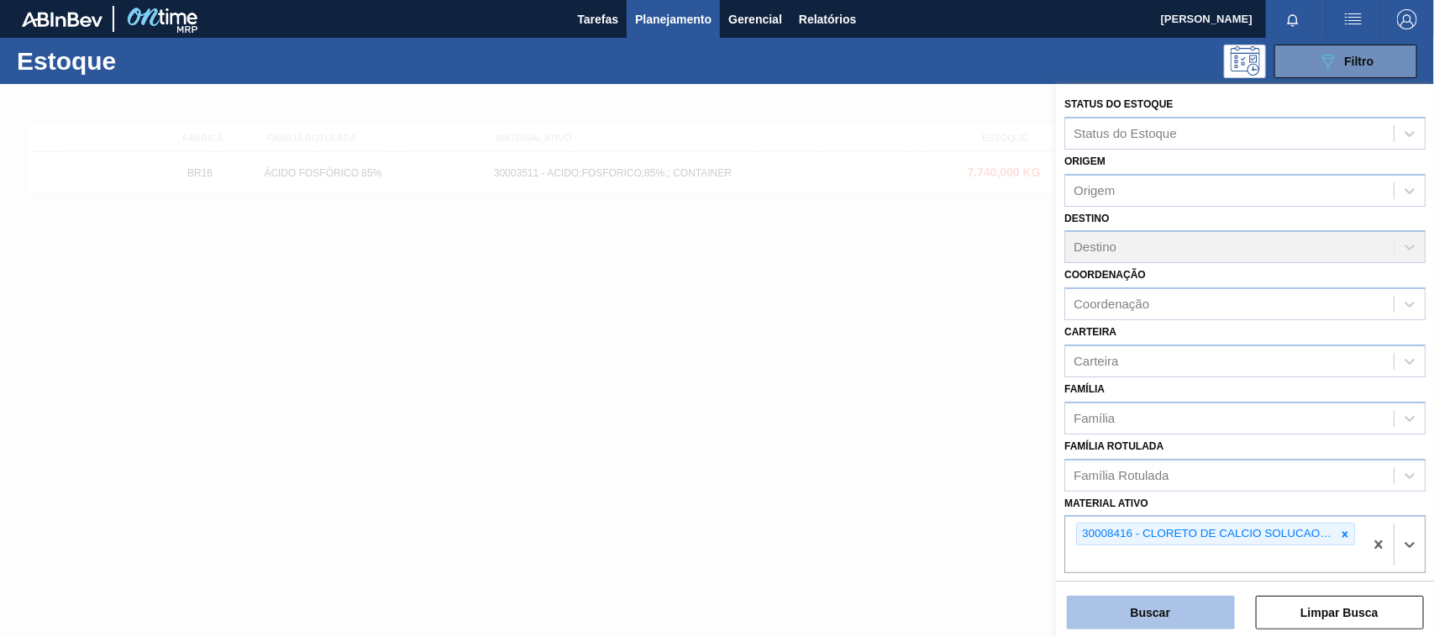
click at [1148, 614] on button "Buscar" at bounding box center [1151, 612] width 168 height 34
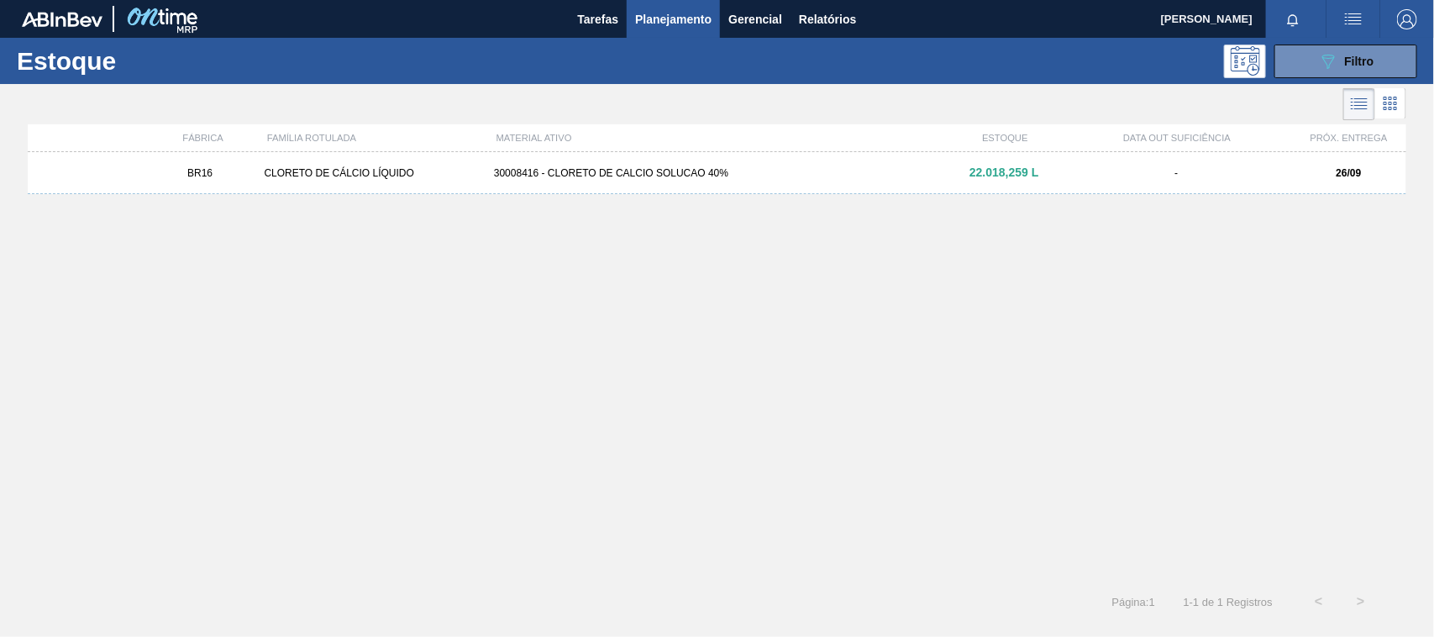
click at [611, 167] on div "30008416 - CLORETO DE CALCIO SOLUCAO 40%" at bounding box center [716, 173] width 459 height 12
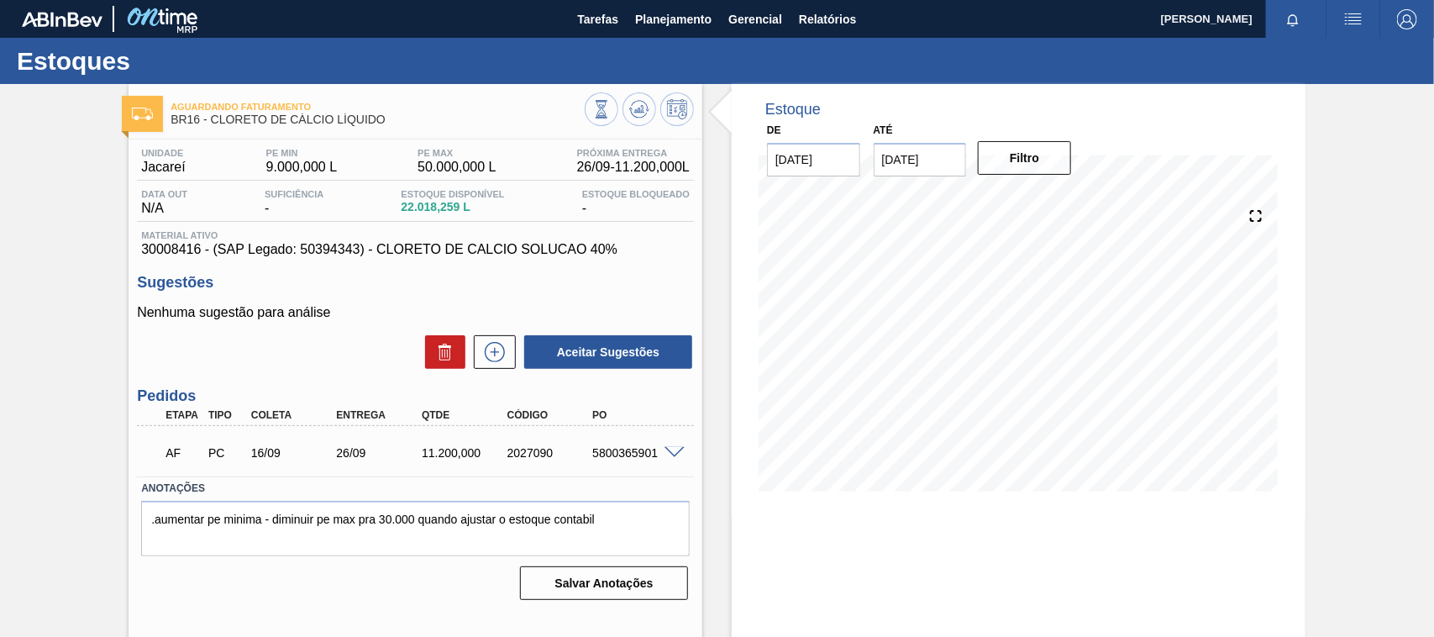
click at [622, 452] on div "5800365901" at bounding box center [635, 452] width 95 height 13
copy div "5800365901"
